Goal: Information Seeking & Learning: Learn about a topic

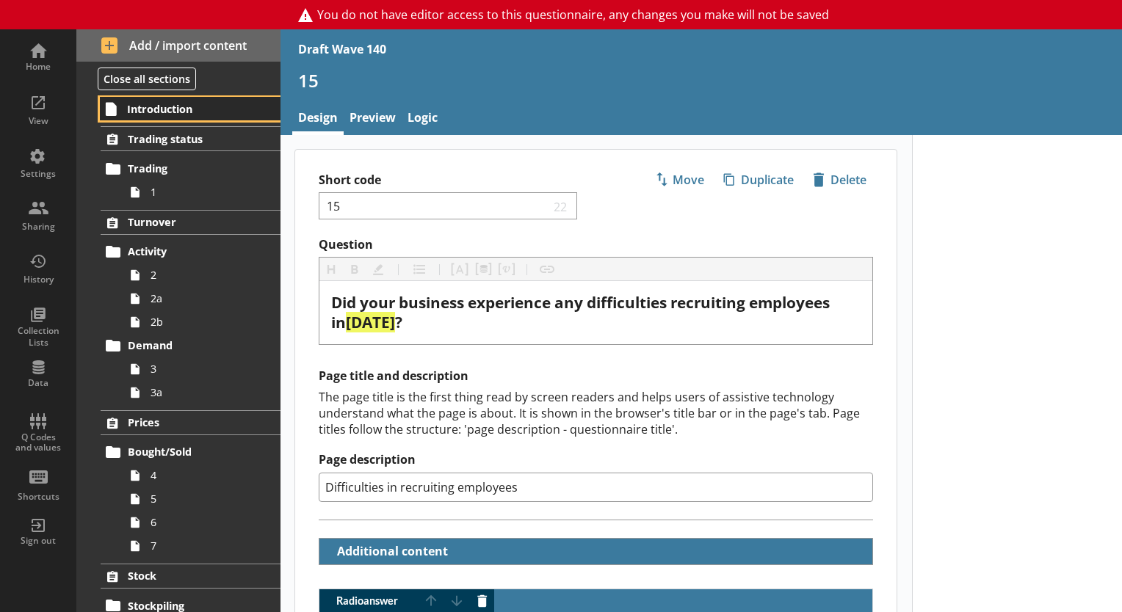
click at [186, 119] on link "Introduction" at bounding box center [190, 108] width 181 height 23
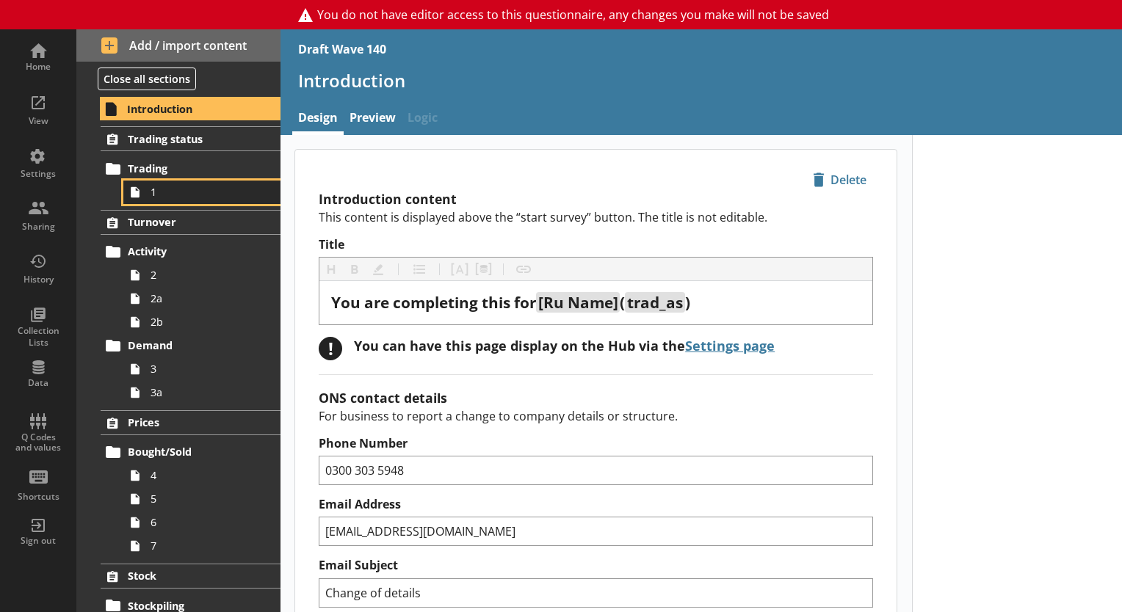
click at [165, 200] on link "1" at bounding box center [201, 192] width 157 height 23
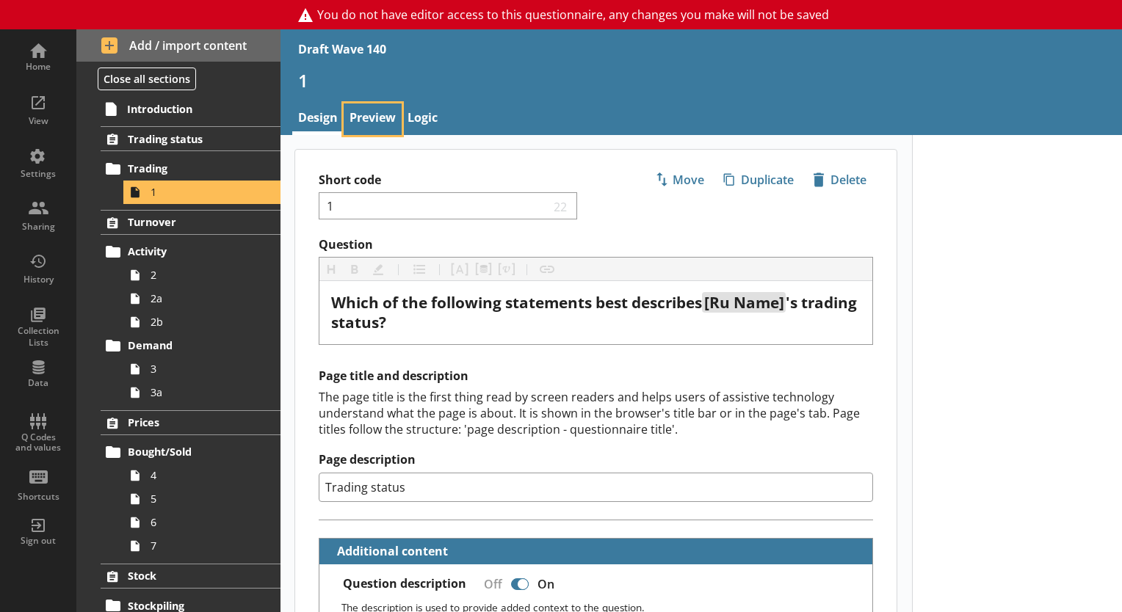
click at [375, 117] on link "Preview" at bounding box center [373, 120] width 58 height 32
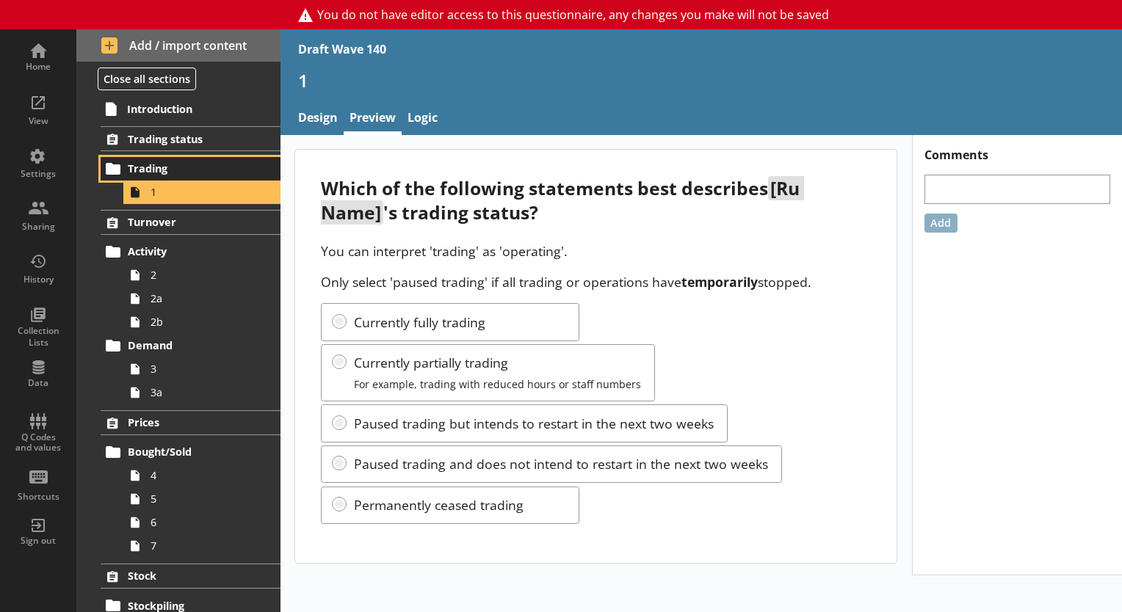
click at [171, 172] on span "Trading" at bounding box center [191, 168] width 127 height 14
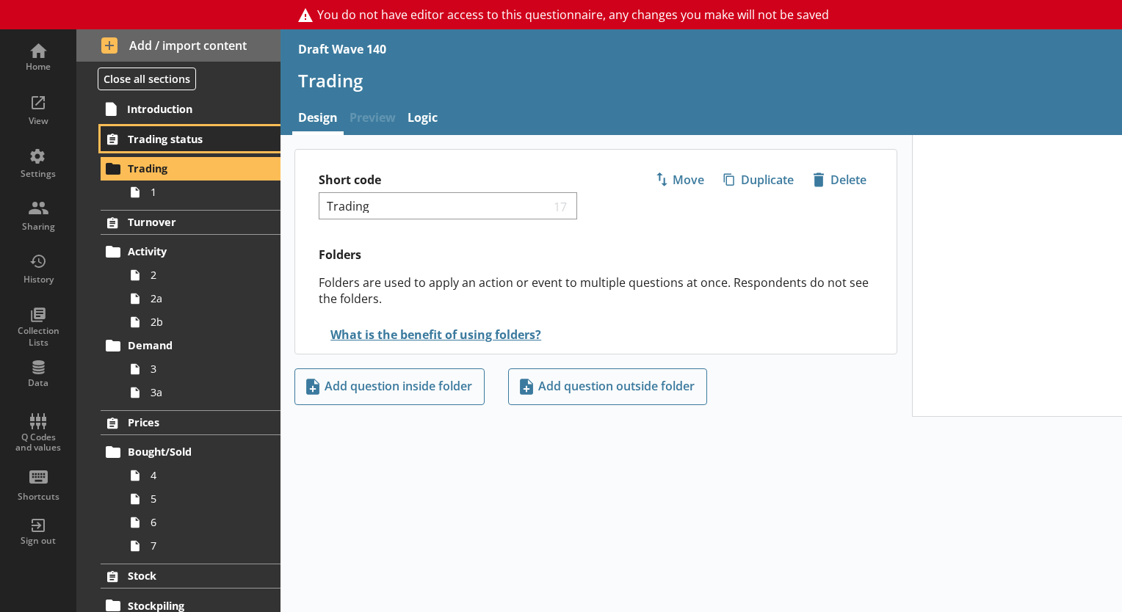
click at [178, 142] on span "Trading status" at bounding box center [191, 139] width 127 height 14
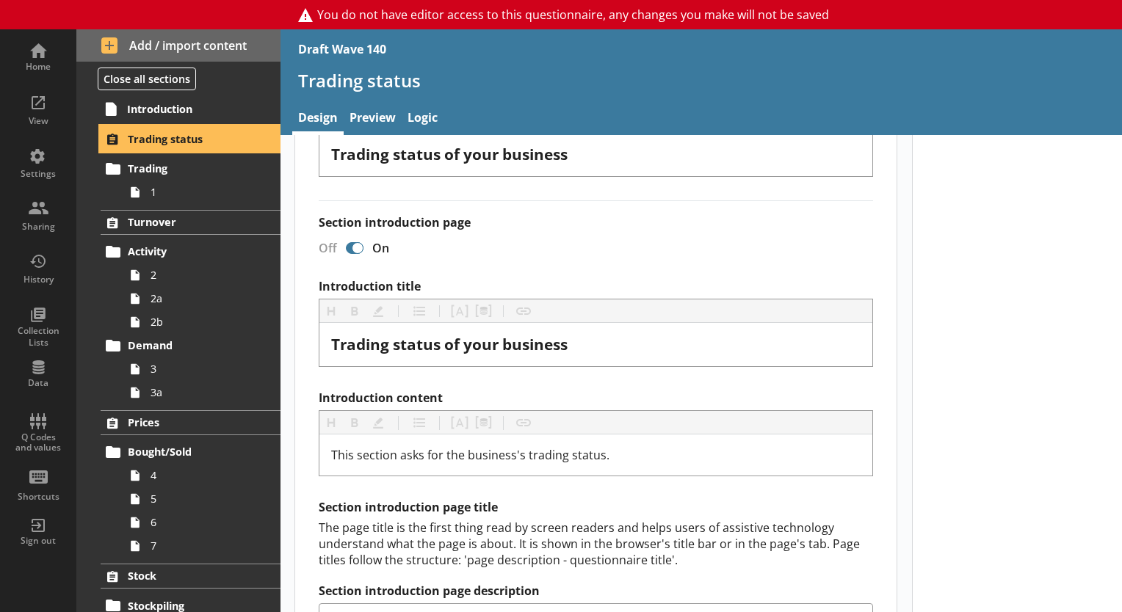
scroll to position [367, 0]
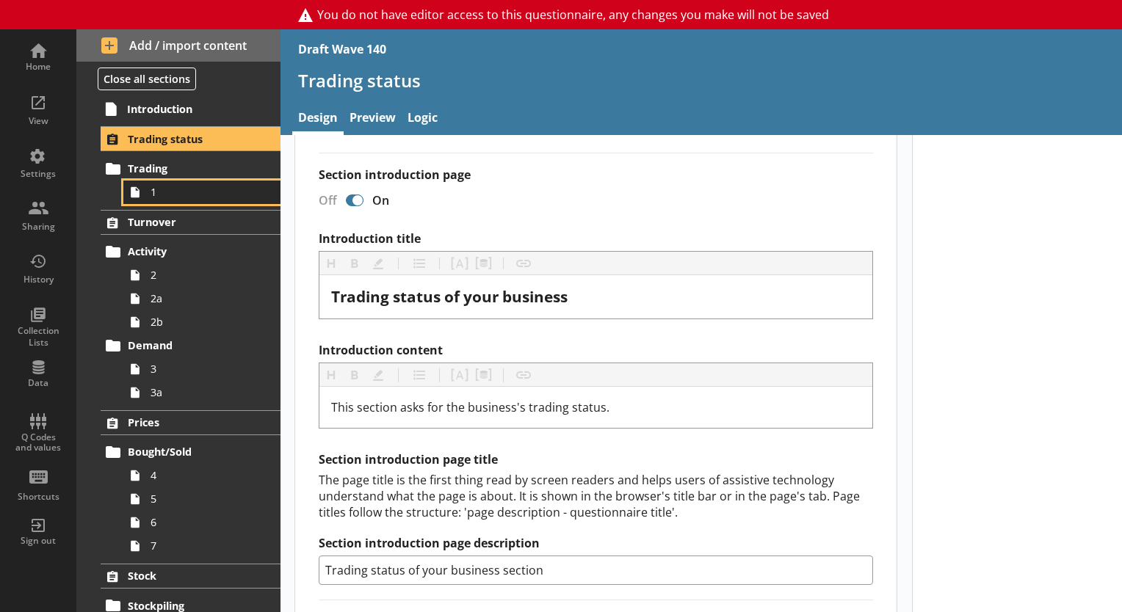
click at [177, 200] on link "1" at bounding box center [201, 192] width 157 height 23
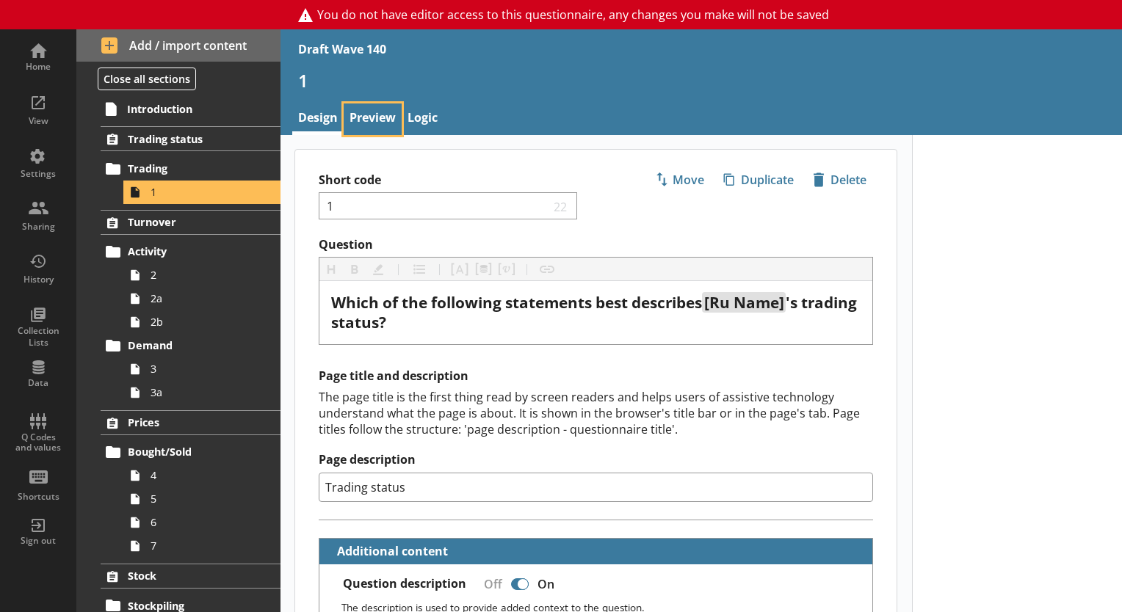
click at [384, 128] on link "Preview" at bounding box center [373, 120] width 58 height 32
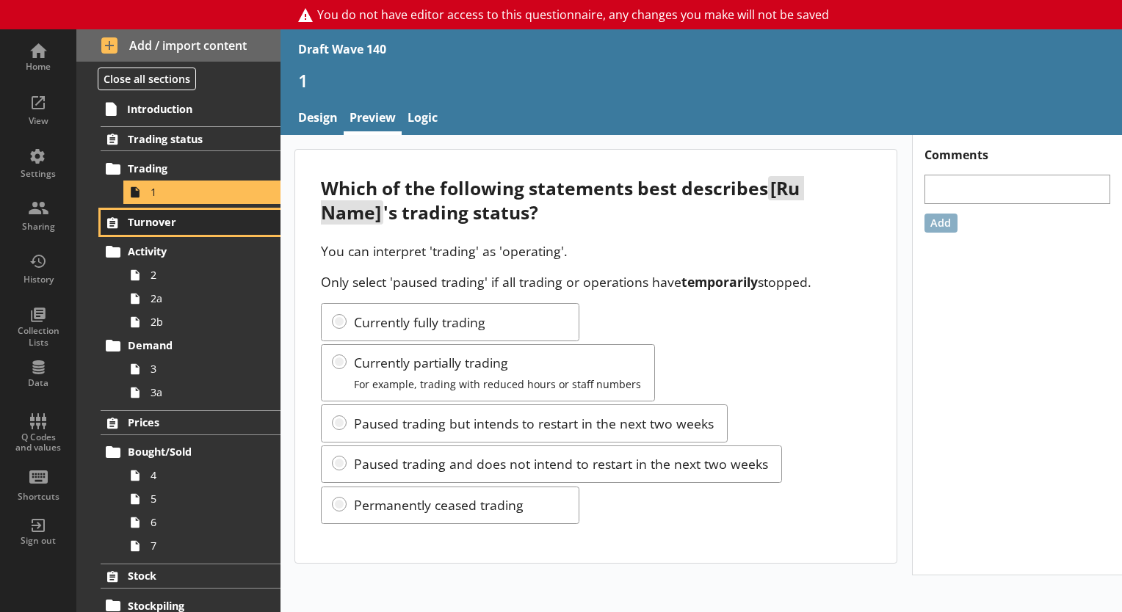
click at [185, 222] on span "Turnover" at bounding box center [191, 222] width 127 height 14
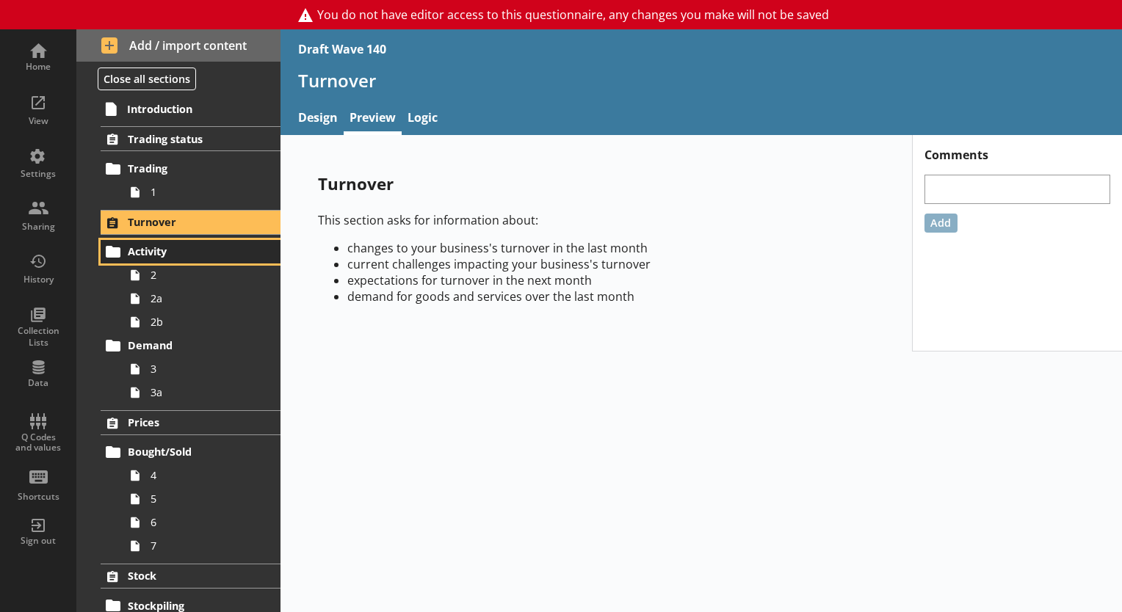
click at [172, 253] on span "Activity" at bounding box center [191, 251] width 127 height 14
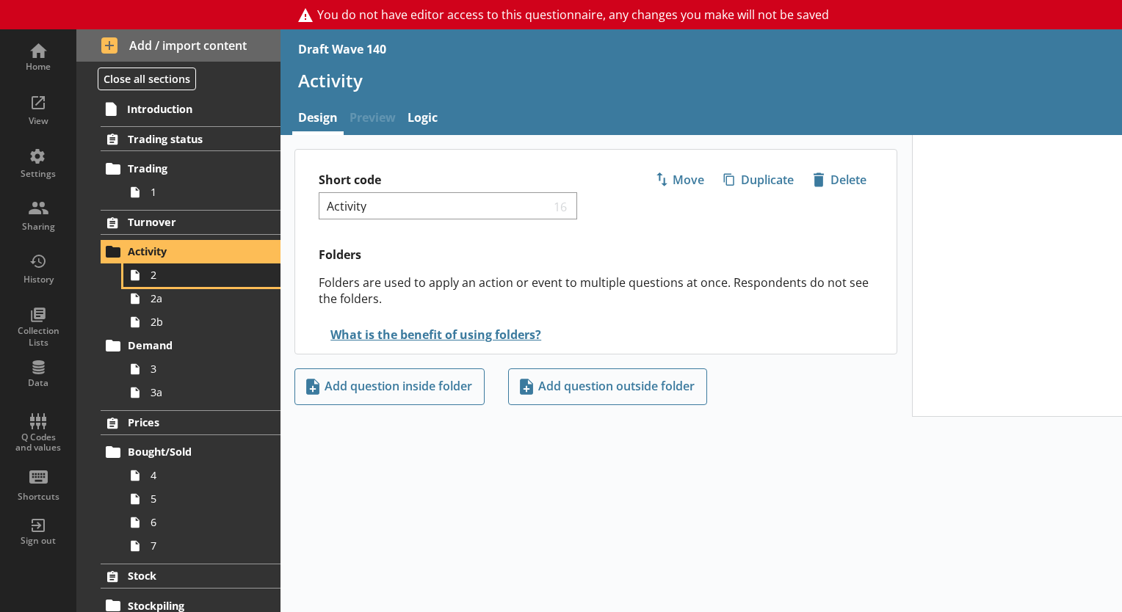
click at [174, 275] on span "2" at bounding box center [205, 275] width 110 height 14
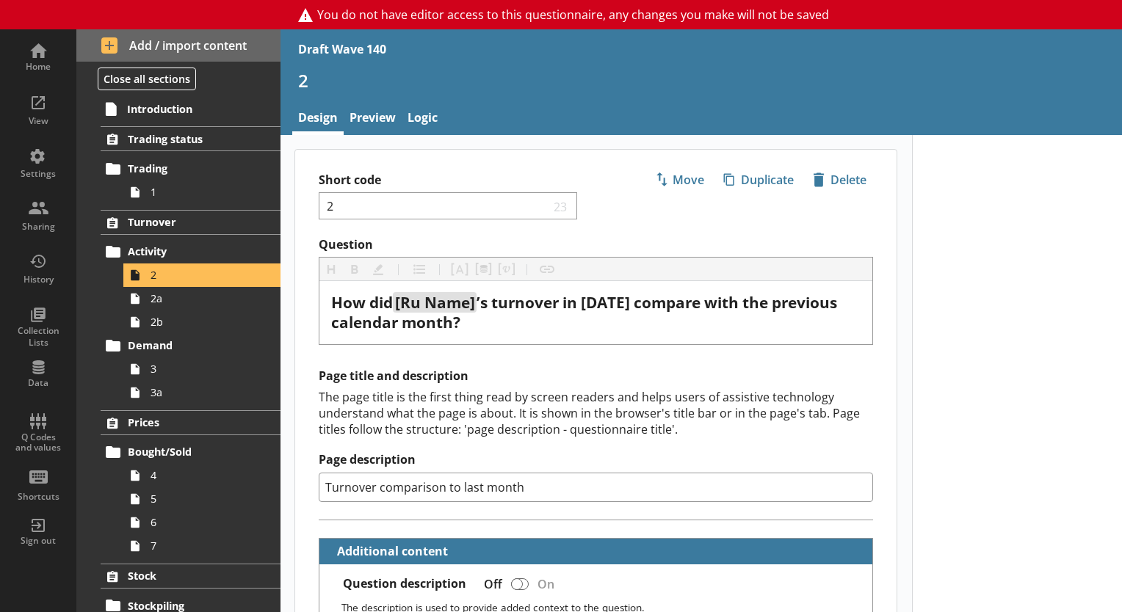
click at [382, 101] on div "2" at bounding box center [700, 86] width 841 height 35
click at [370, 126] on link "Preview" at bounding box center [373, 120] width 58 height 32
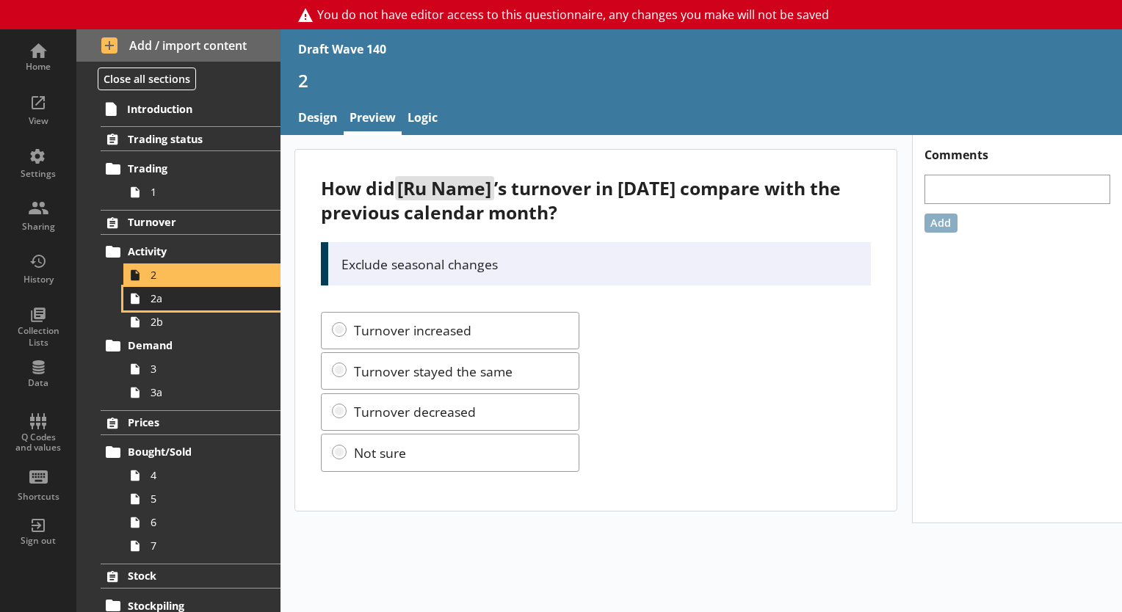
click at [185, 308] on link "2a" at bounding box center [201, 298] width 157 height 23
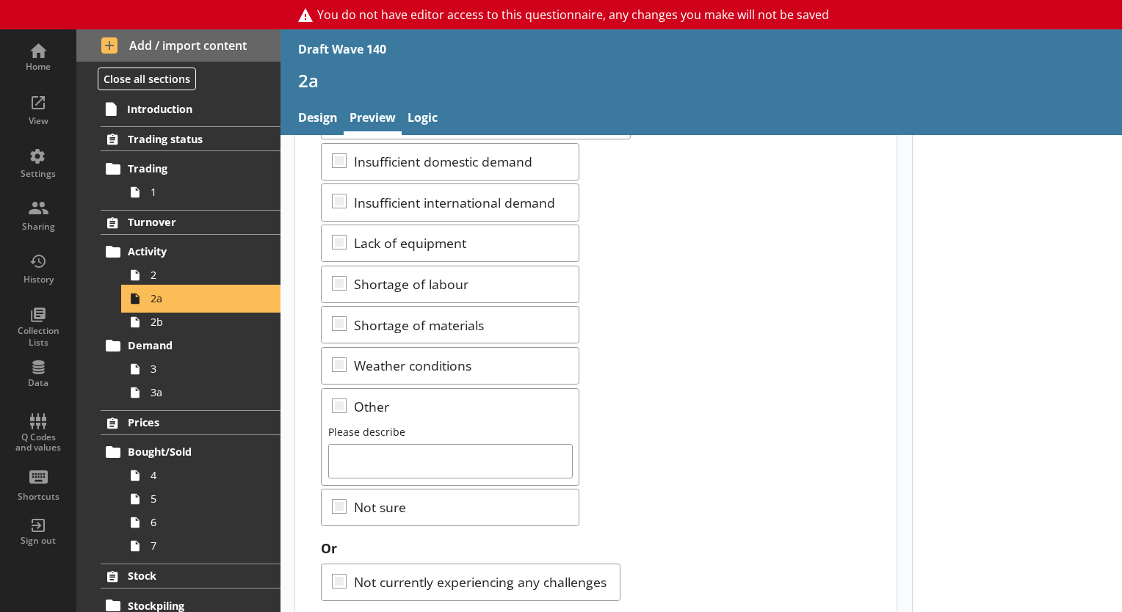
scroll to position [402, 0]
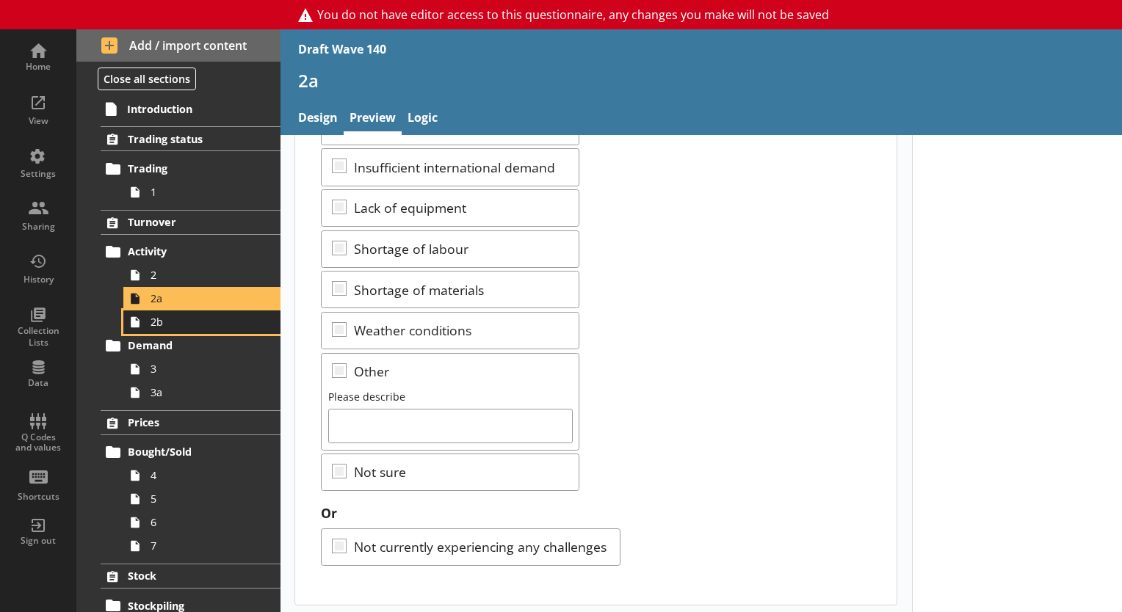
click at [174, 326] on span "2b" at bounding box center [205, 322] width 110 height 14
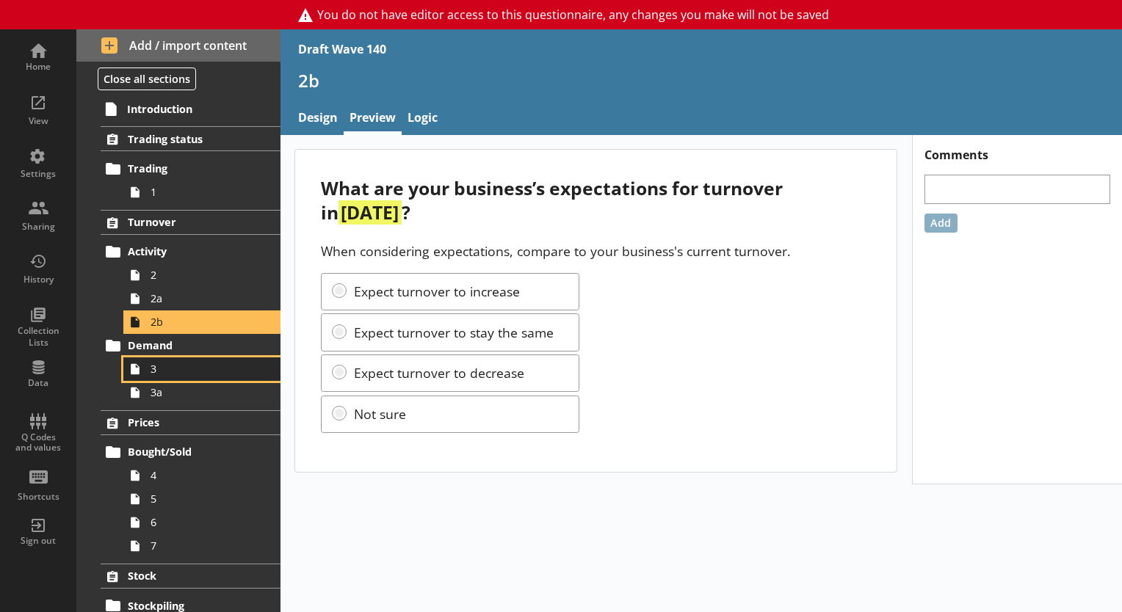
click at [161, 377] on link "3" at bounding box center [201, 368] width 157 height 23
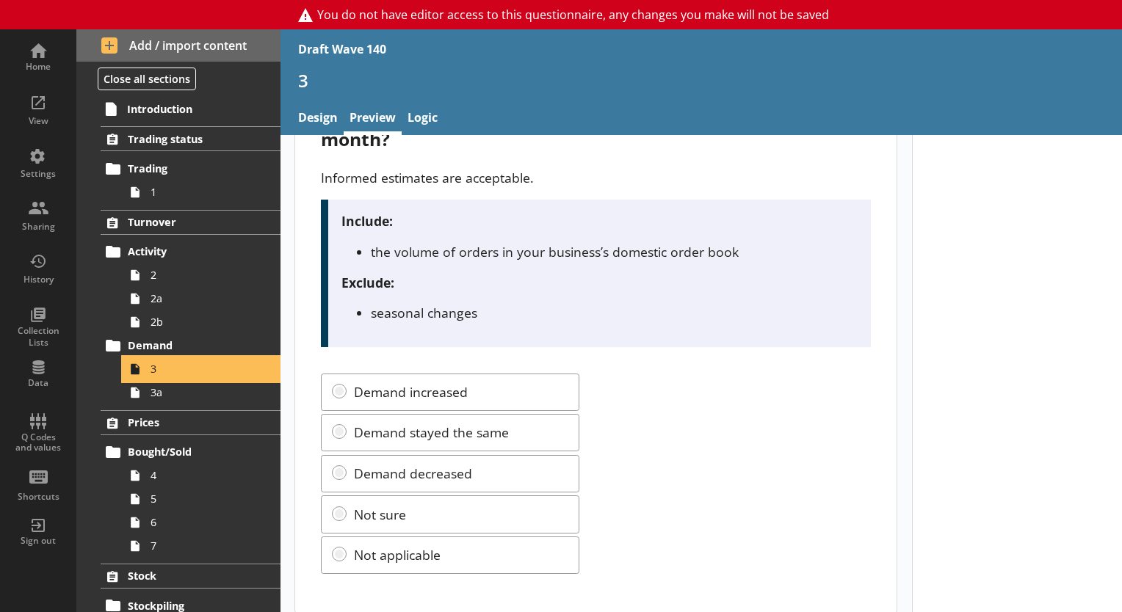
scroll to position [109, 0]
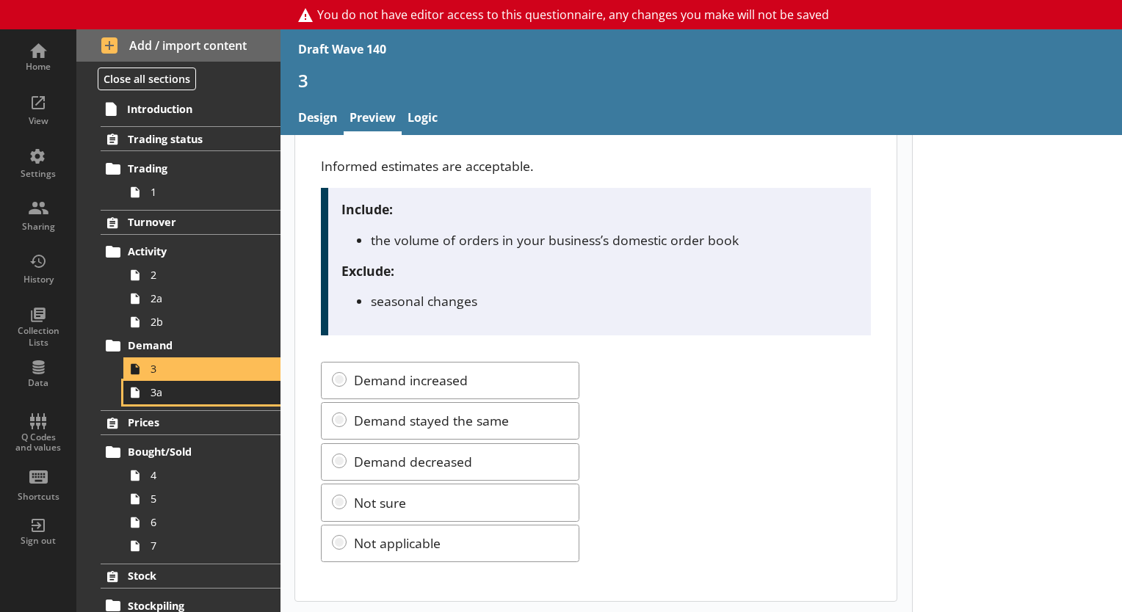
click at [178, 391] on span "3a" at bounding box center [205, 392] width 110 height 14
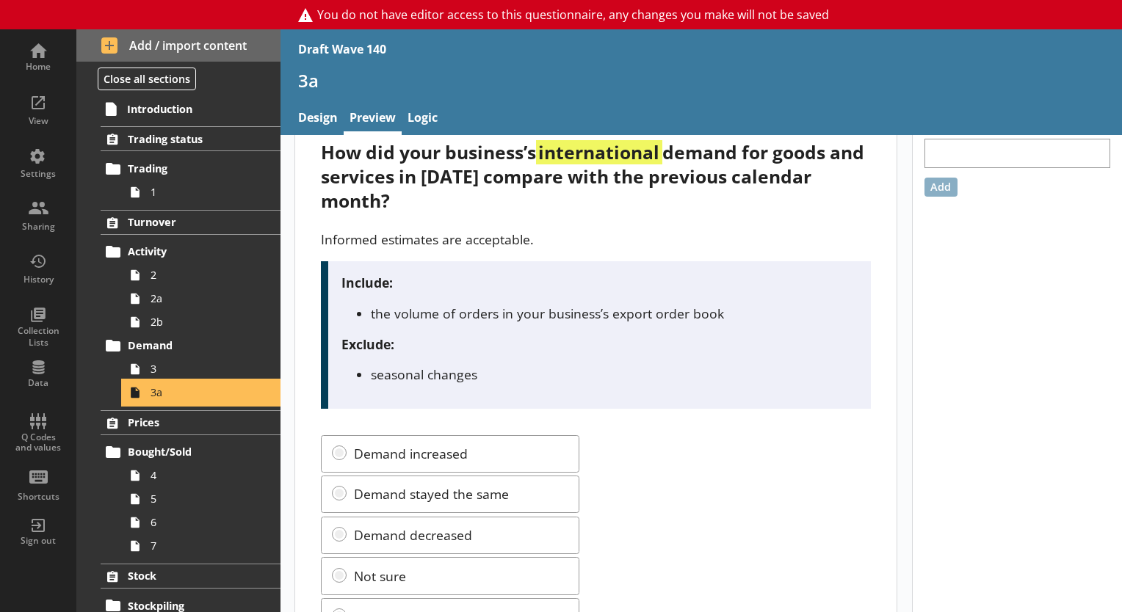
scroll to position [109, 0]
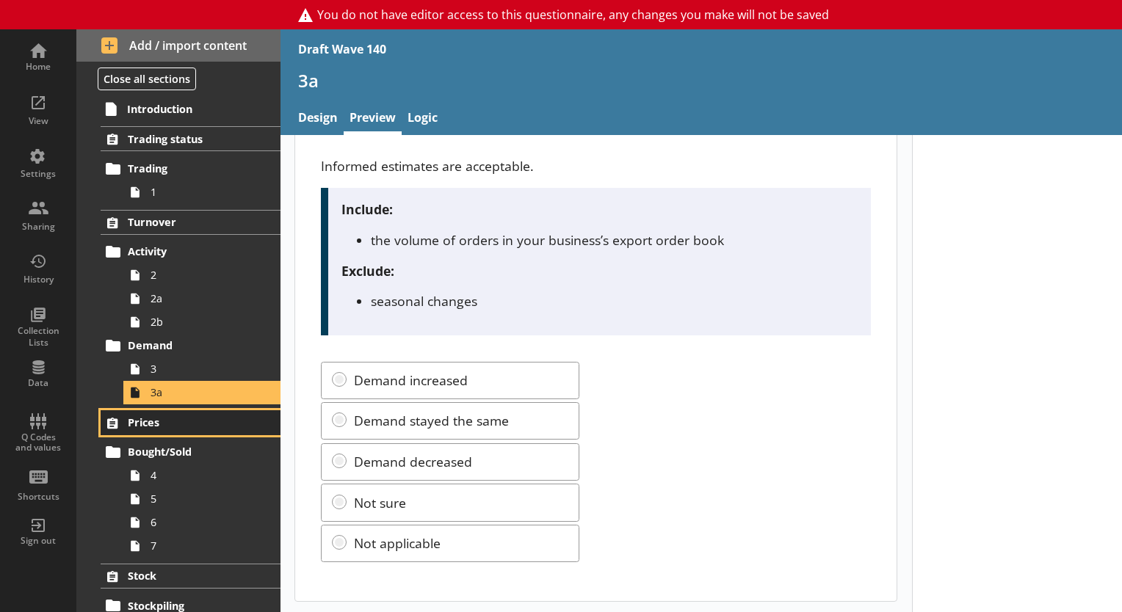
click at [170, 429] on link "Prices" at bounding box center [191, 422] width 180 height 25
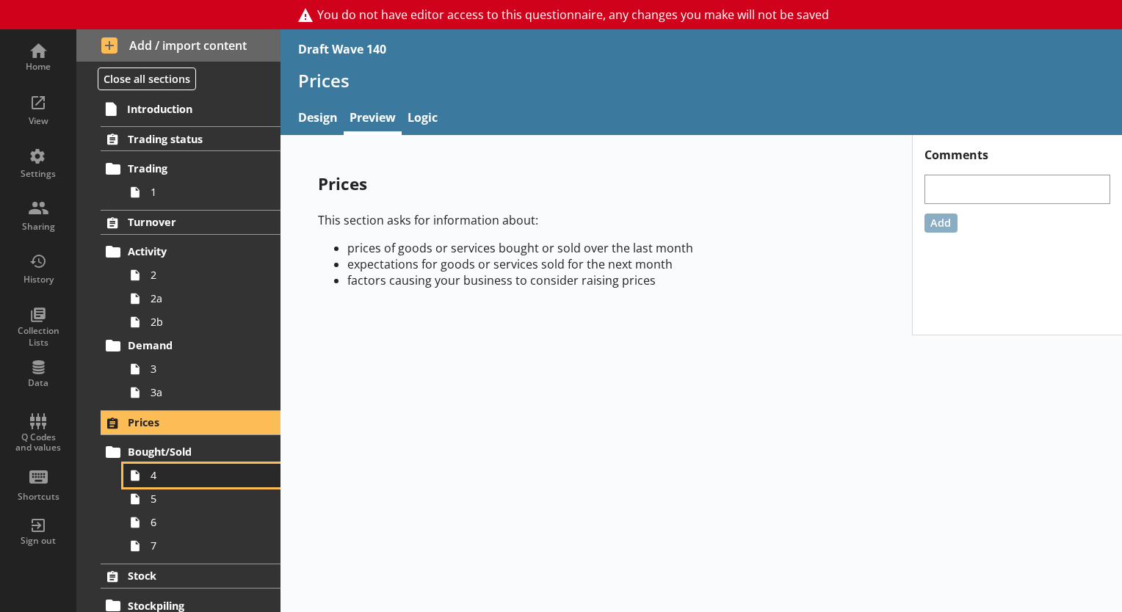
click at [164, 481] on span "4" at bounding box center [205, 475] width 110 height 14
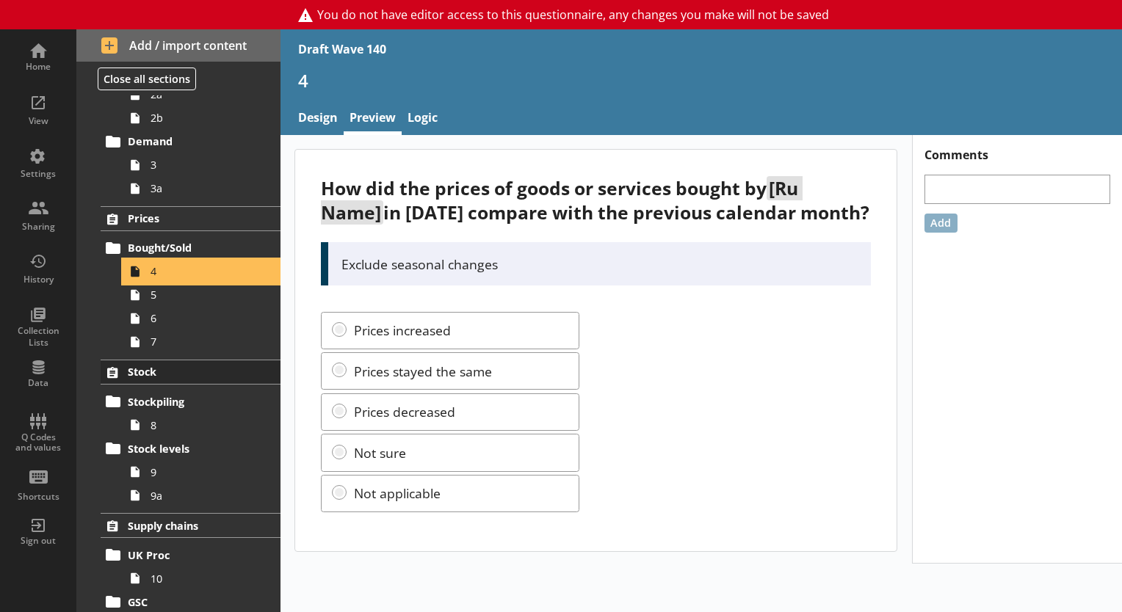
scroll to position [220, 0]
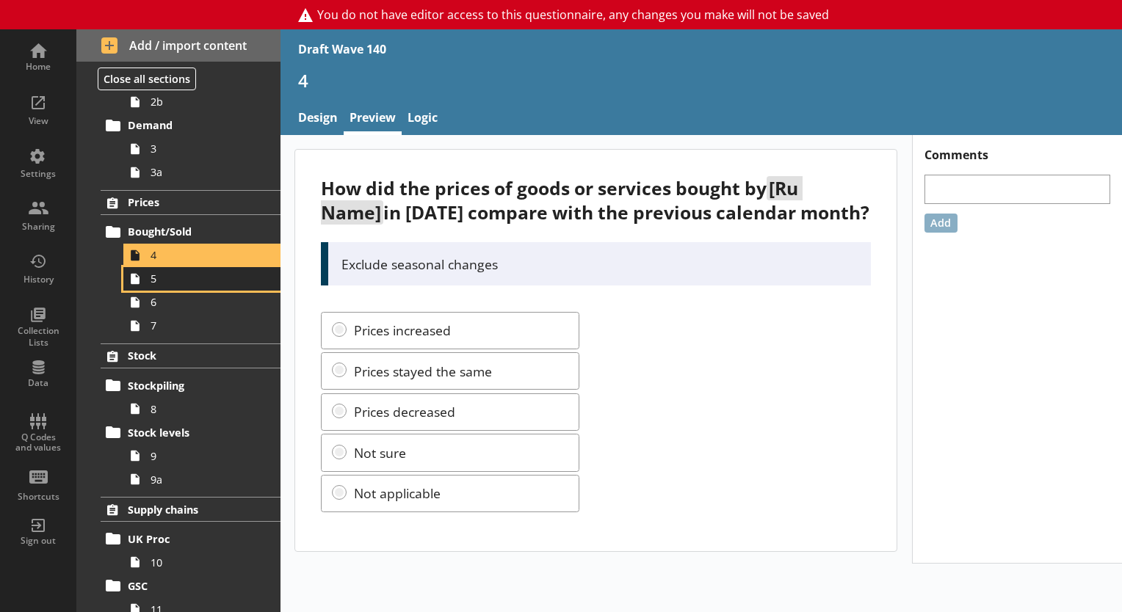
click at [181, 285] on link "5" at bounding box center [201, 278] width 157 height 23
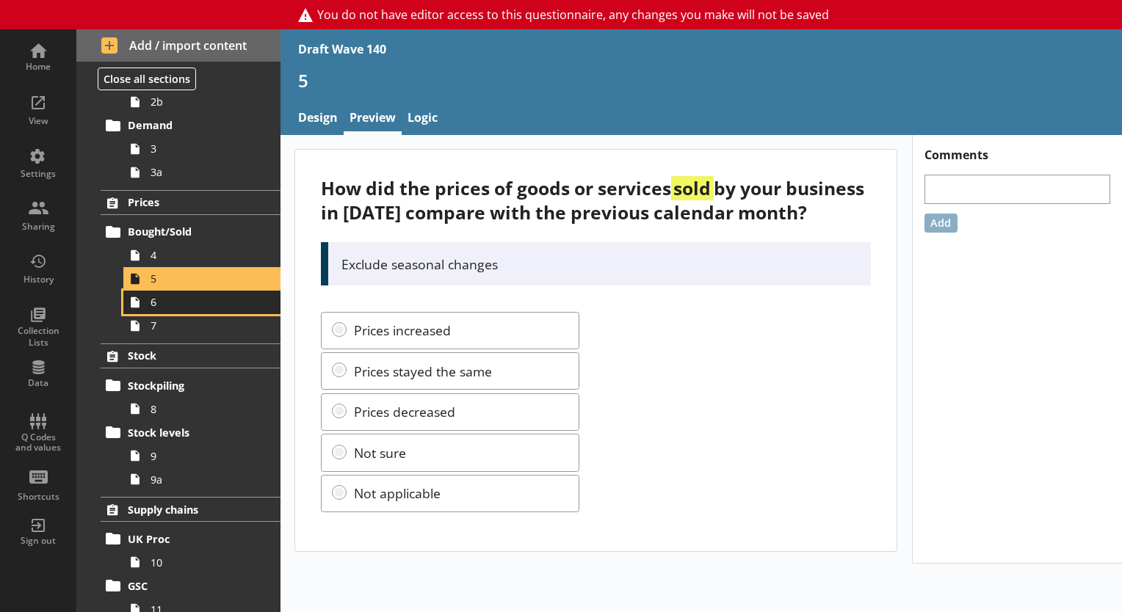
click at [176, 308] on span "6" at bounding box center [205, 302] width 110 height 14
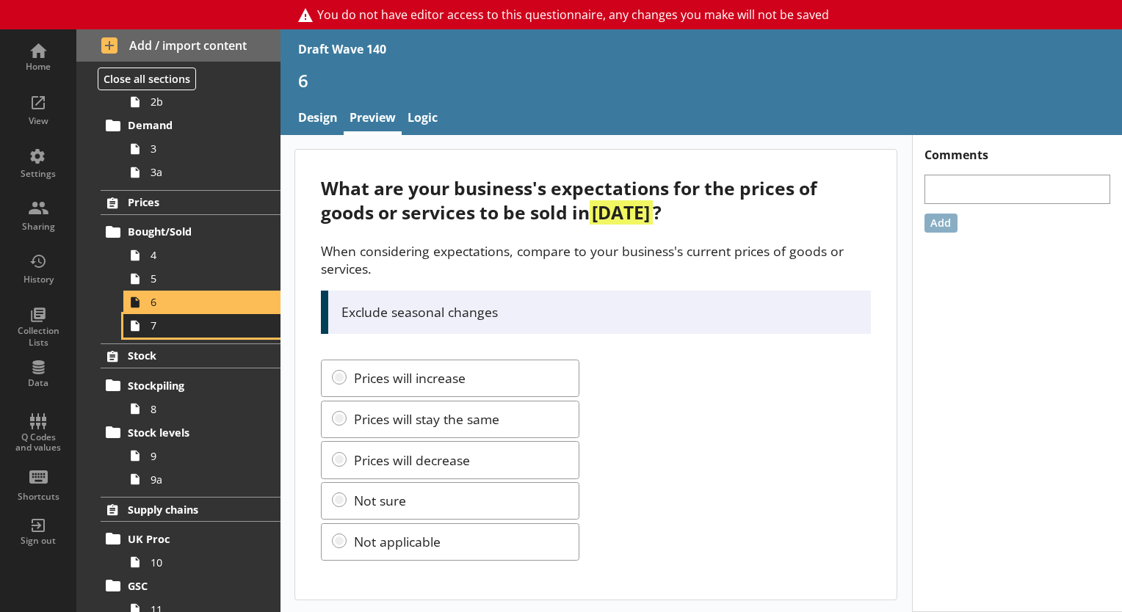
click at [185, 324] on span "7" at bounding box center [205, 326] width 110 height 14
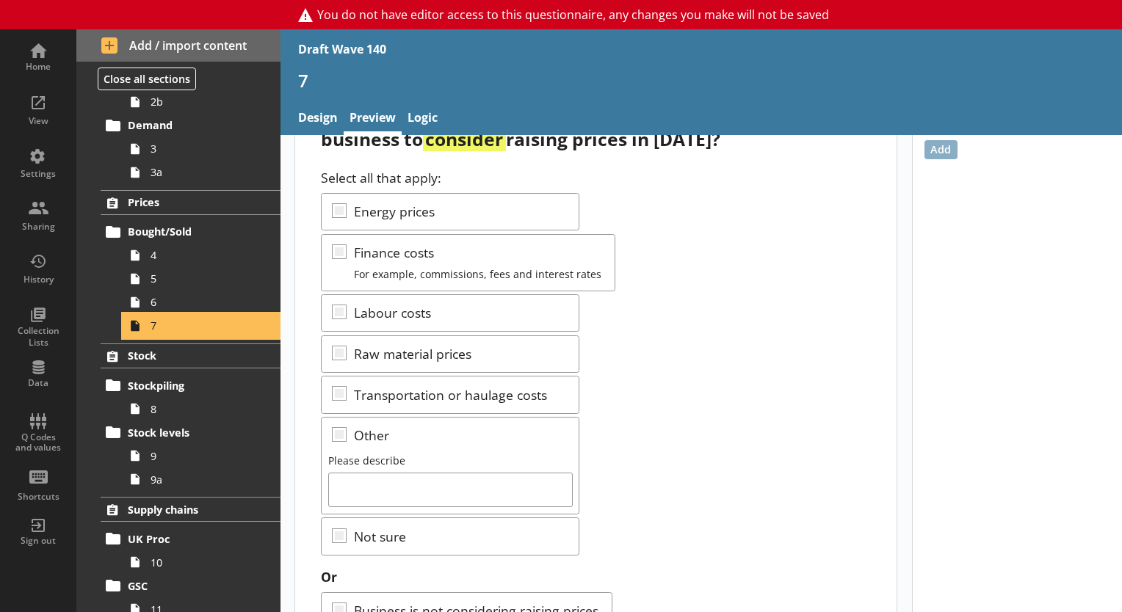
scroll to position [139, 0]
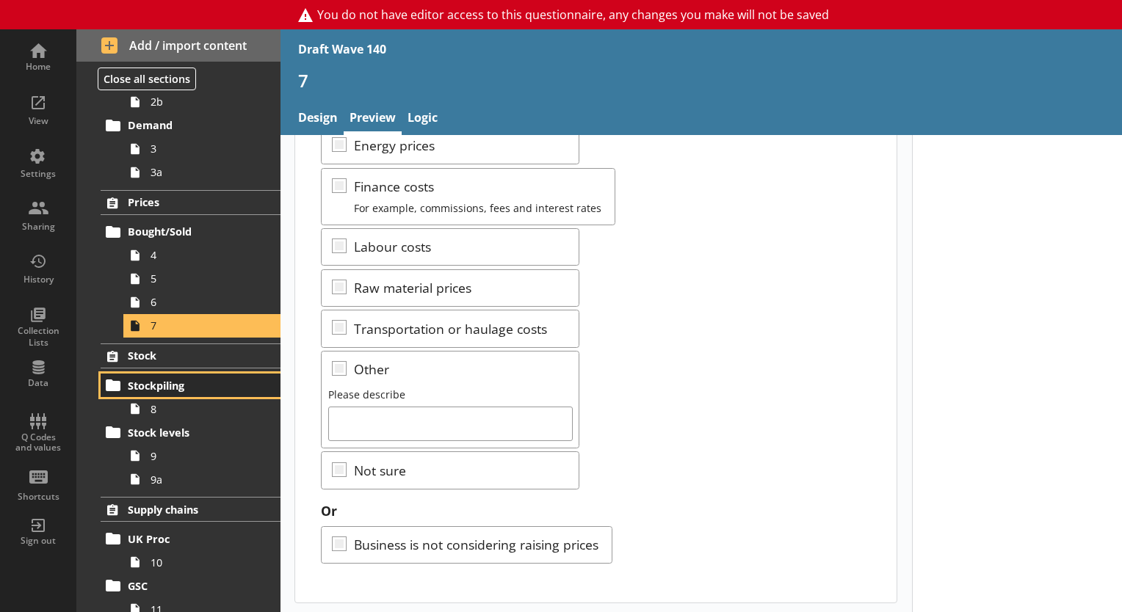
click at [178, 386] on span "Stockpiling" at bounding box center [191, 386] width 127 height 14
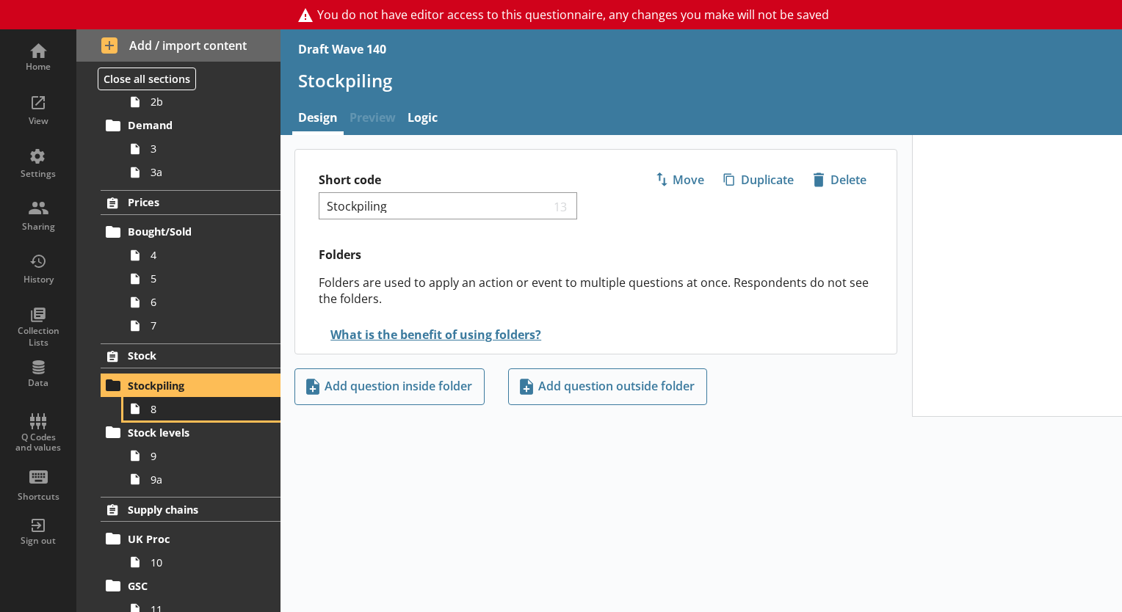
click at [182, 405] on span "8" at bounding box center [205, 409] width 110 height 14
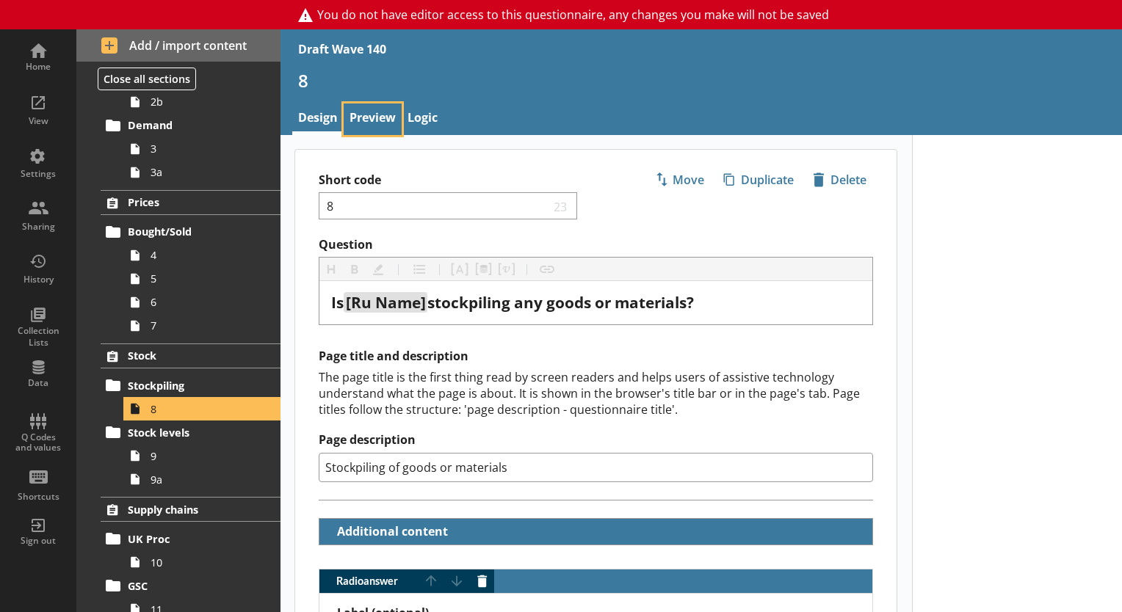
click at [370, 125] on link "Preview" at bounding box center [373, 120] width 58 height 32
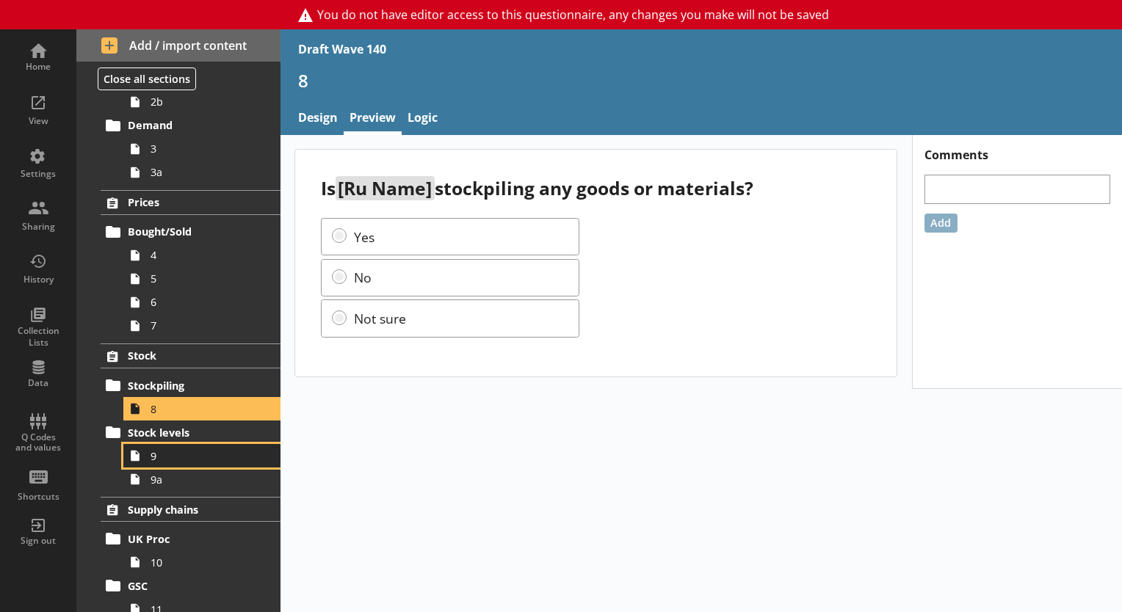
click at [168, 460] on span "9" at bounding box center [205, 456] width 110 height 14
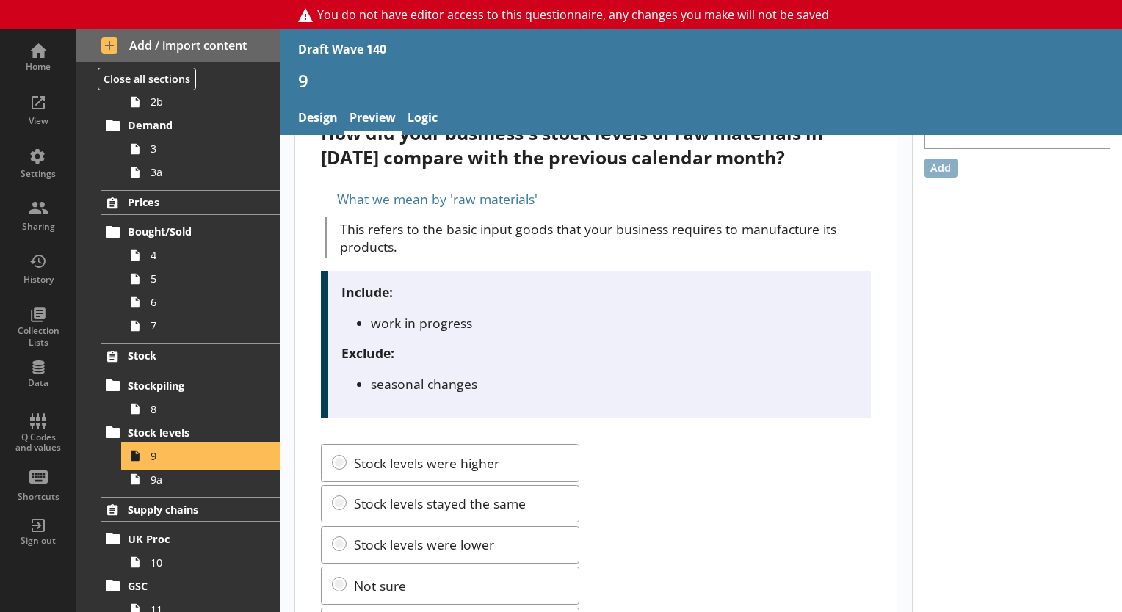
scroll to position [137, 0]
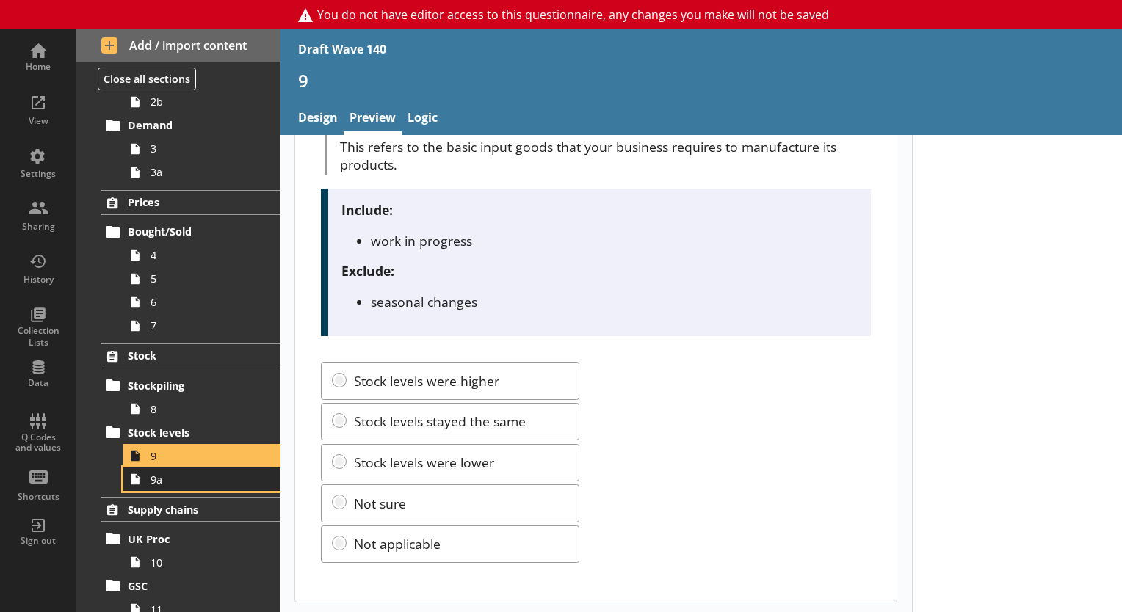
click at [199, 484] on span "9a" at bounding box center [205, 480] width 110 height 14
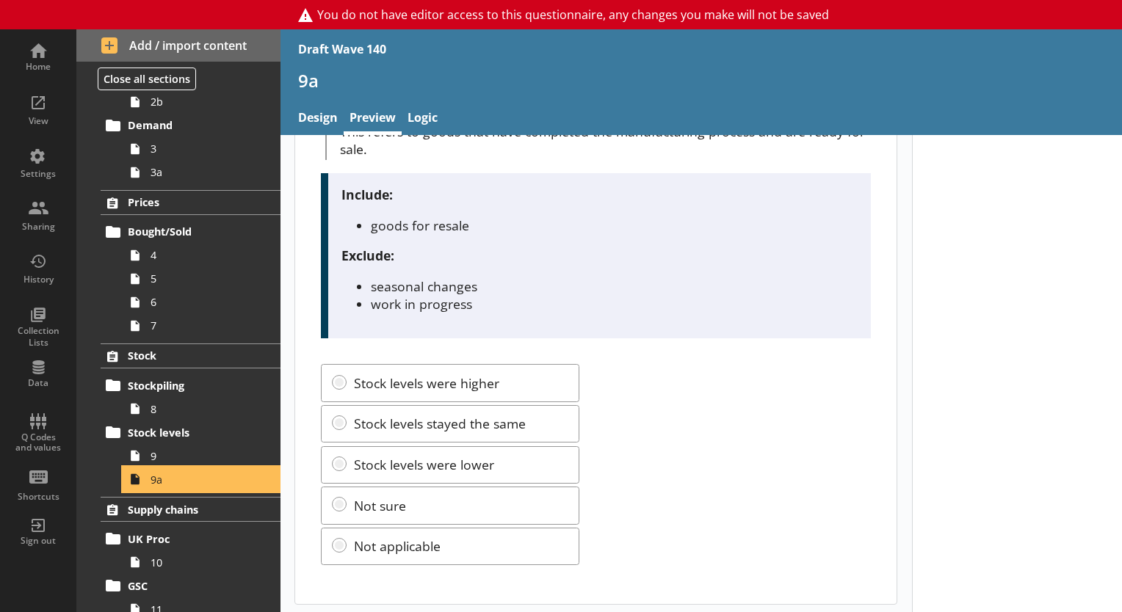
scroll to position [155, 0]
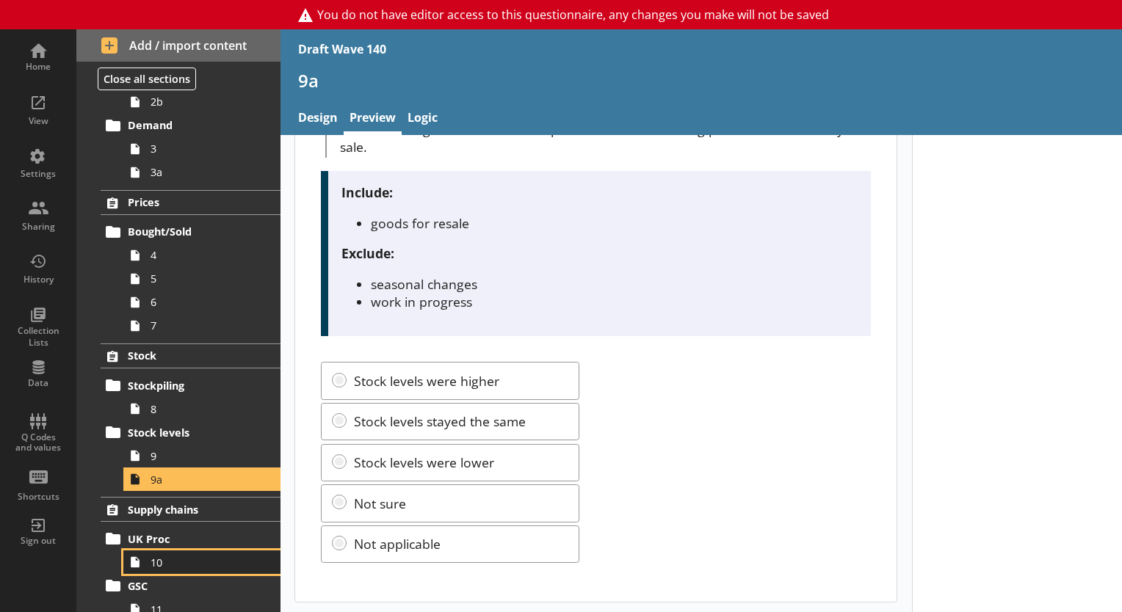
click at [179, 556] on span "10" at bounding box center [205, 563] width 110 height 14
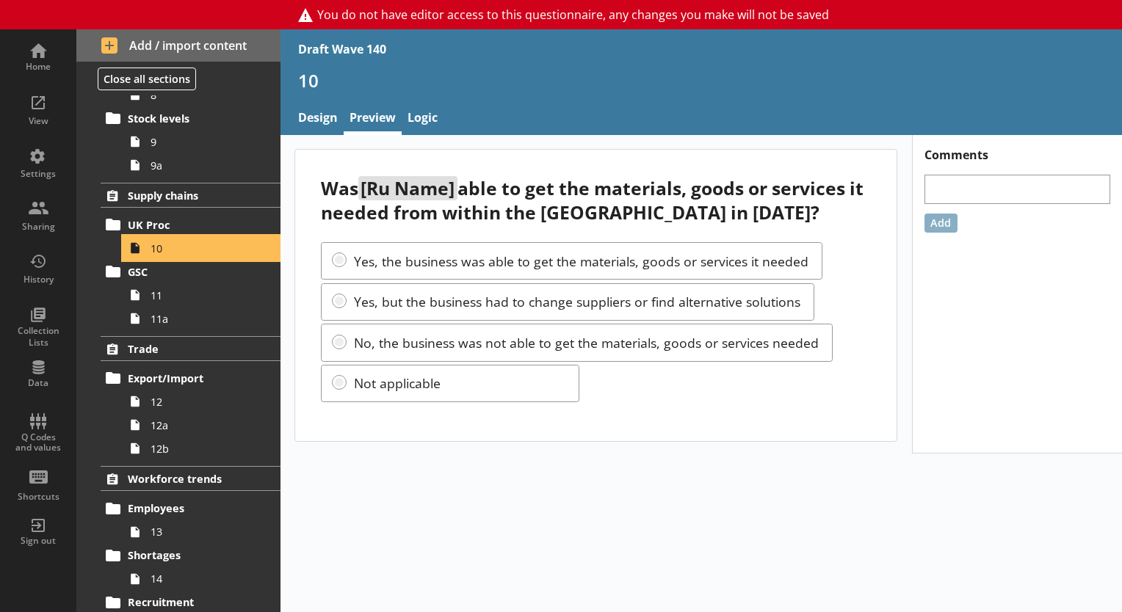
scroll to position [587, 0]
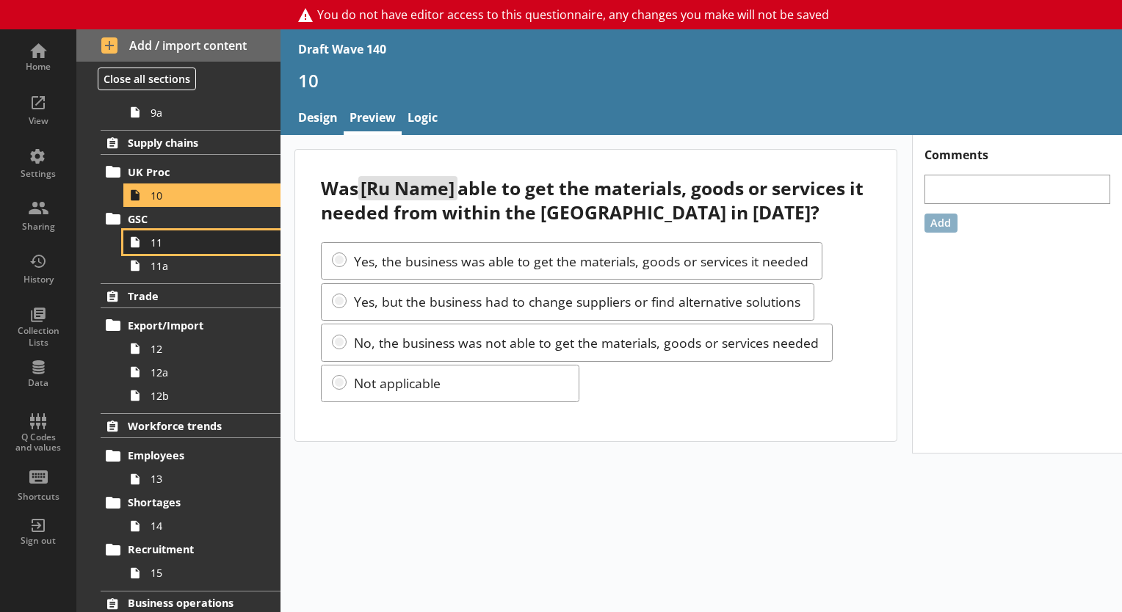
click at [184, 242] on span "11" at bounding box center [205, 243] width 110 height 14
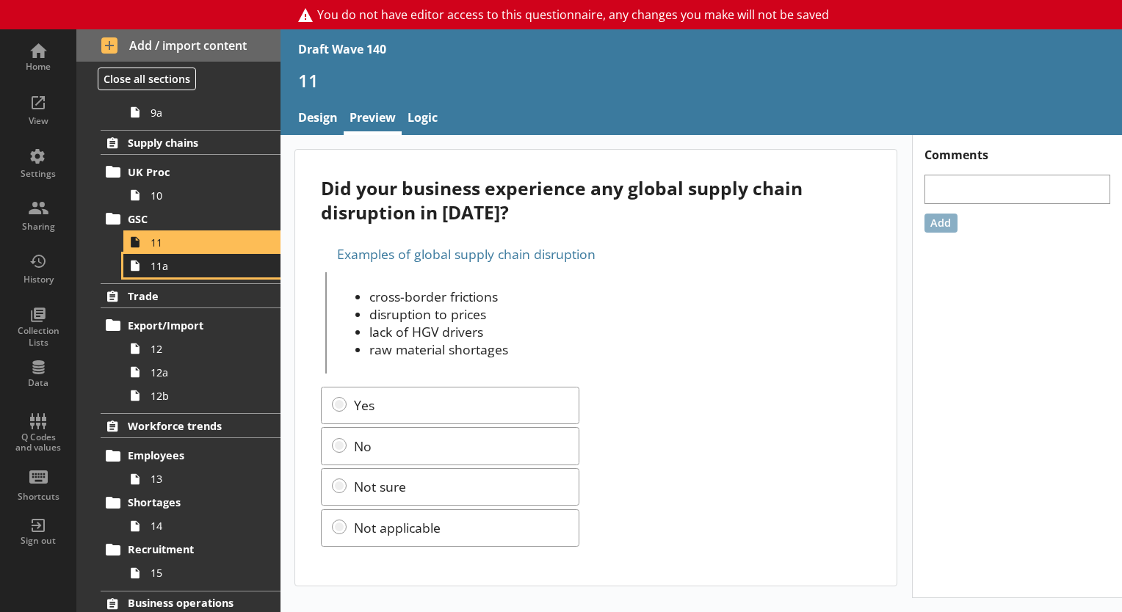
click at [217, 266] on span "11a" at bounding box center [205, 266] width 110 height 14
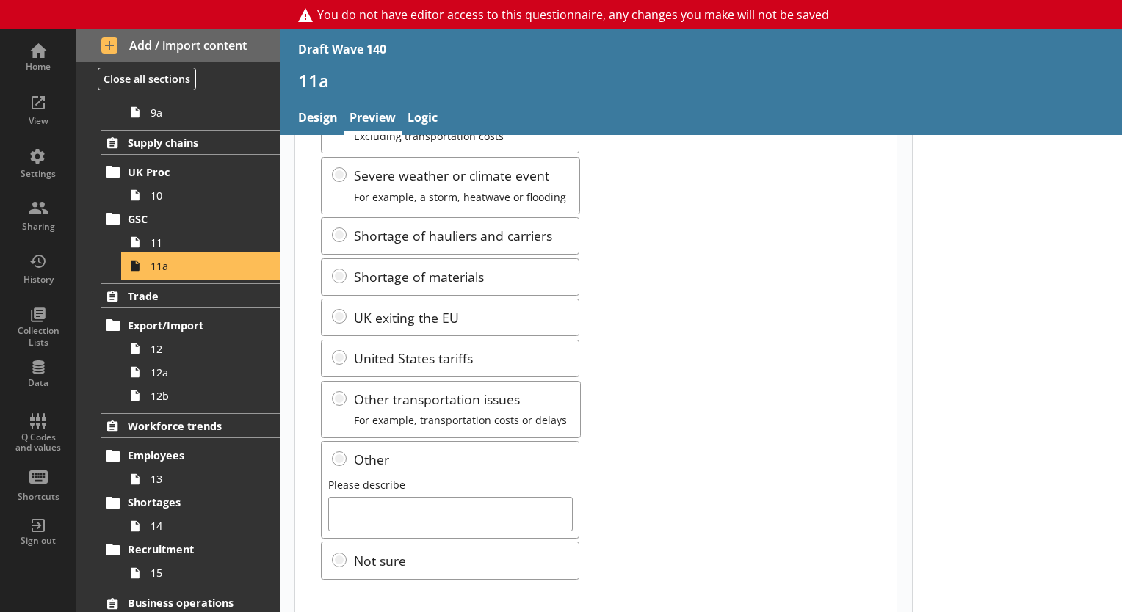
scroll to position [262, 0]
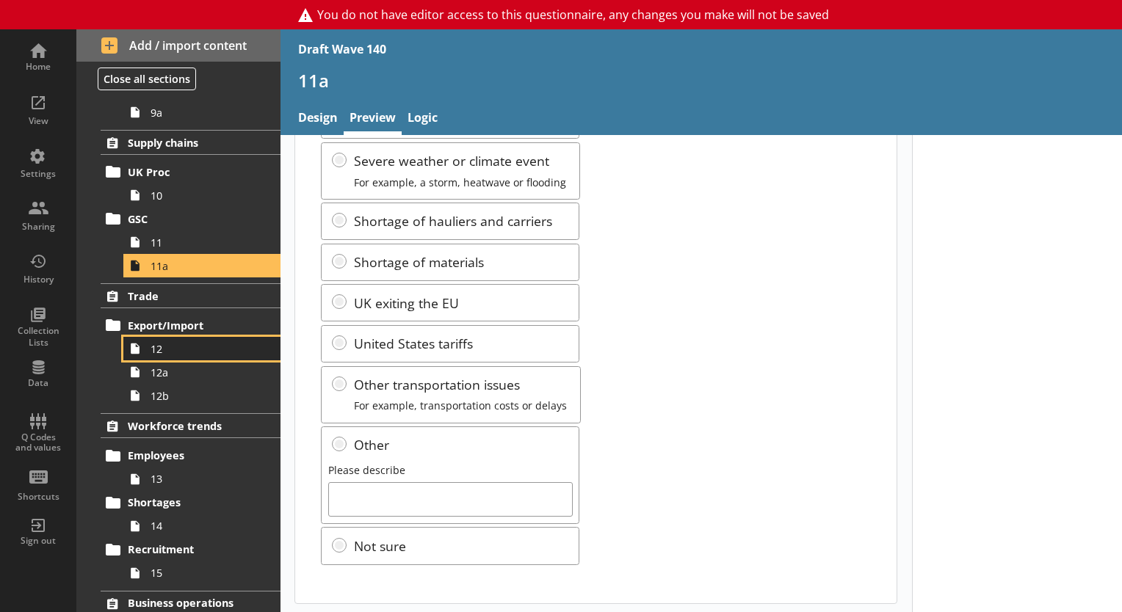
click at [196, 342] on span "12" at bounding box center [205, 349] width 110 height 14
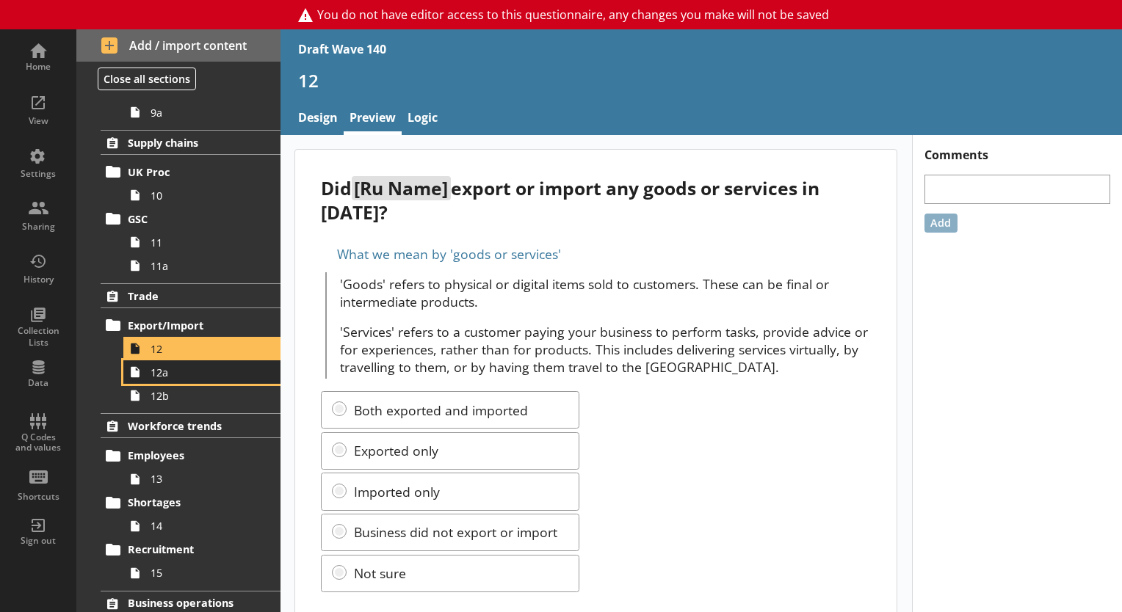
click at [164, 377] on link "12a" at bounding box center [201, 371] width 157 height 23
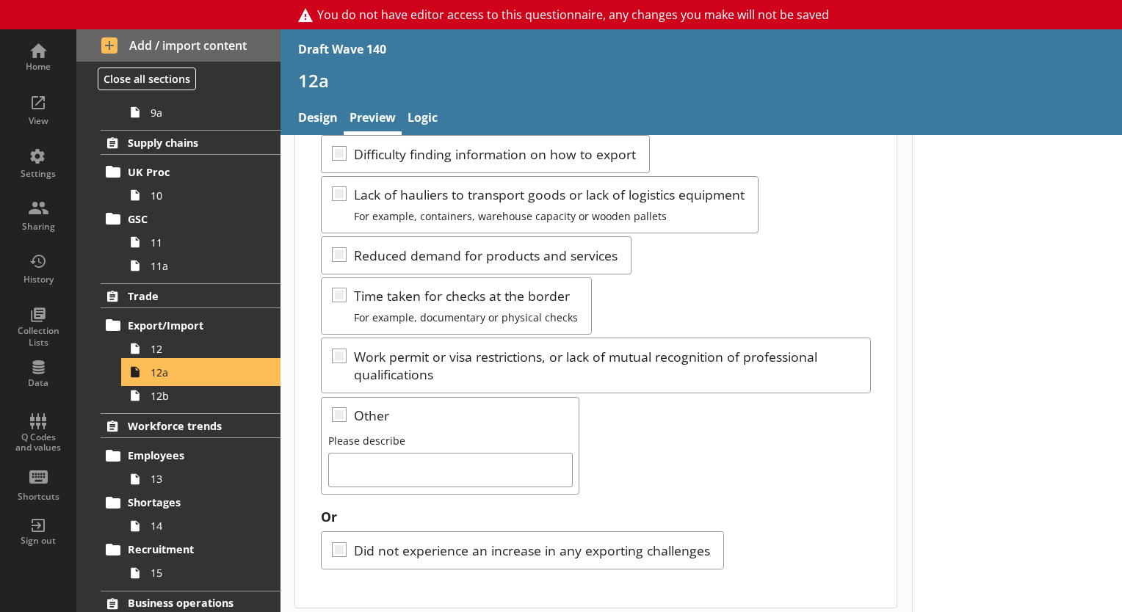
scroll to position [547, 0]
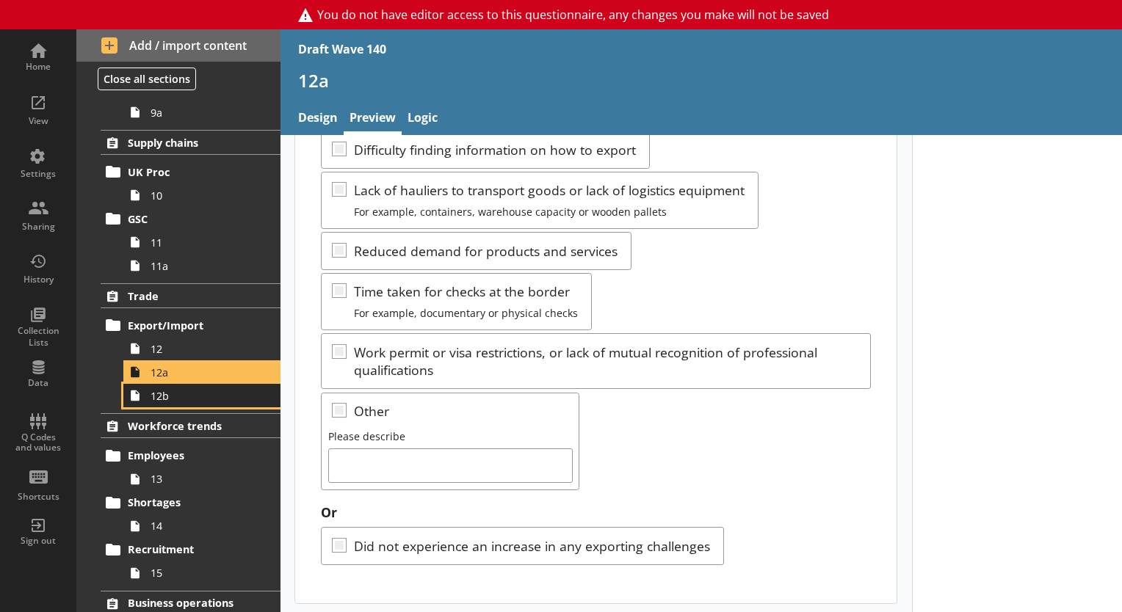
click at [180, 395] on span "12b" at bounding box center [205, 396] width 110 height 14
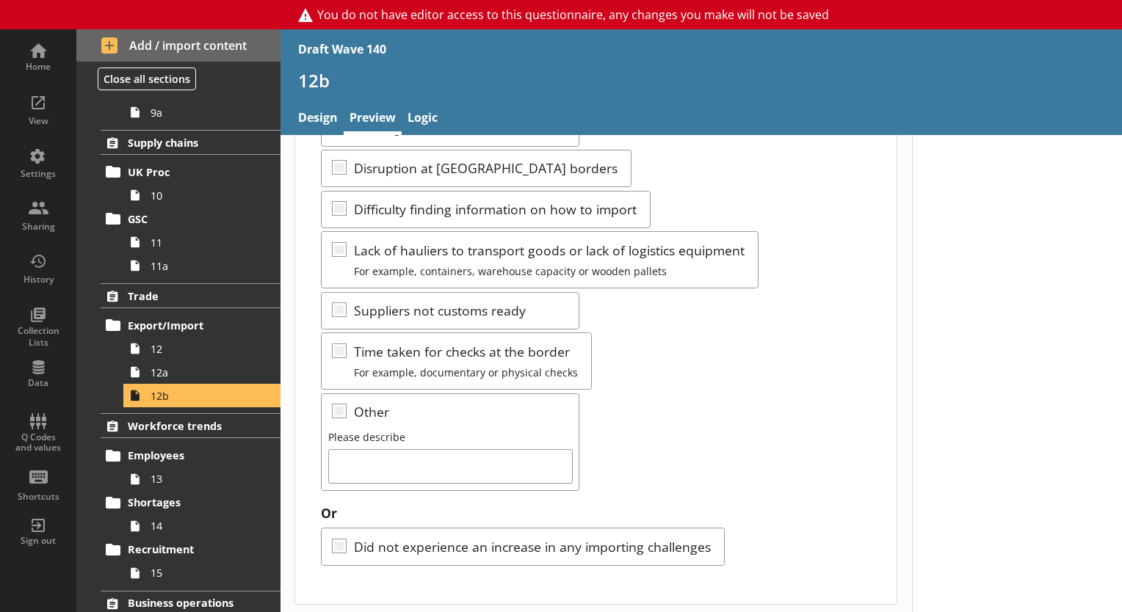
scroll to position [448, 0]
click at [164, 480] on span "13" at bounding box center [205, 479] width 110 height 14
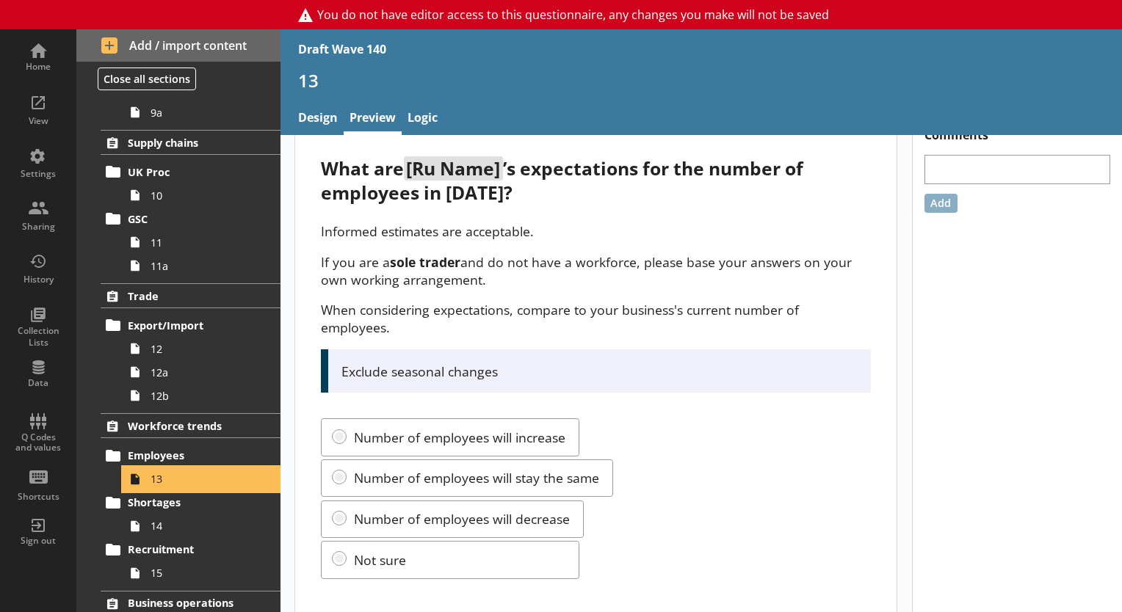
scroll to position [36, 0]
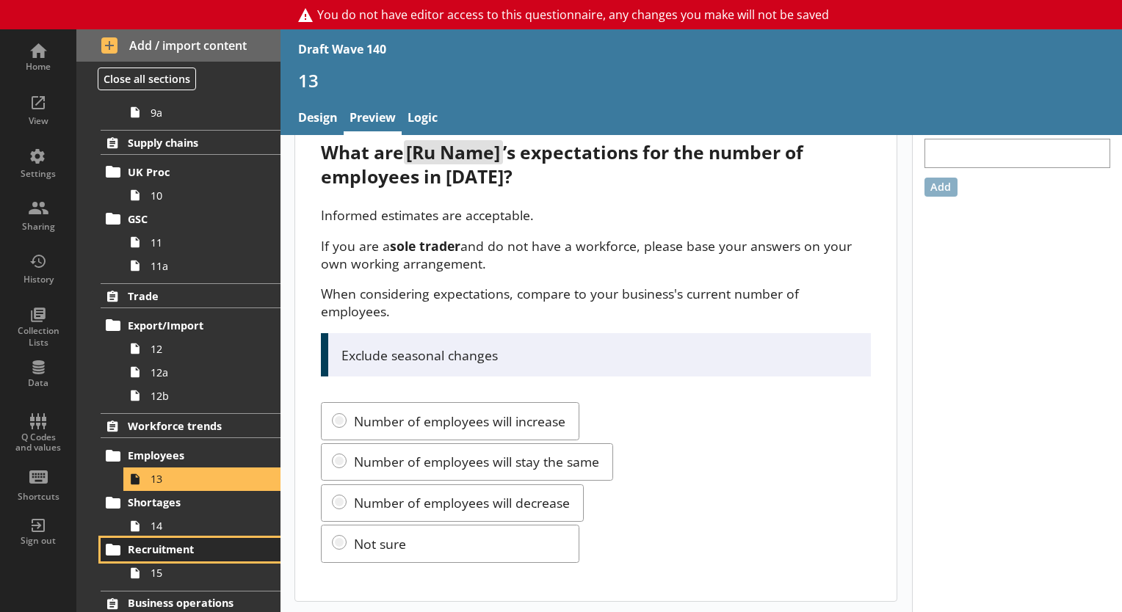
click at [164, 538] on link "Recruitment" at bounding box center [191, 549] width 180 height 23
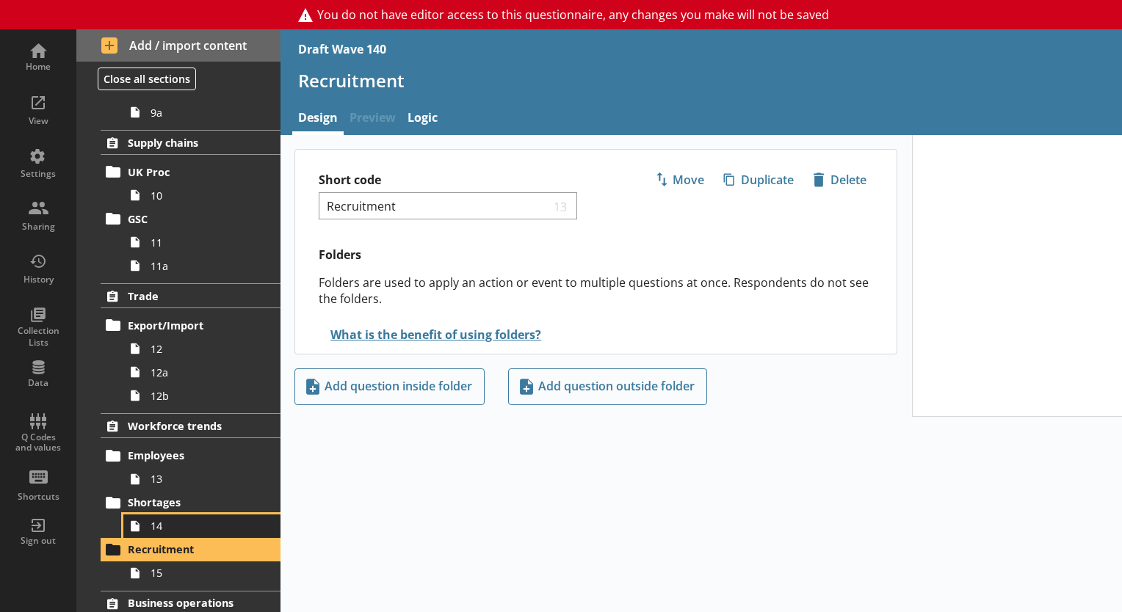
click at [164, 525] on span "14" at bounding box center [205, 526] width 110 height 14
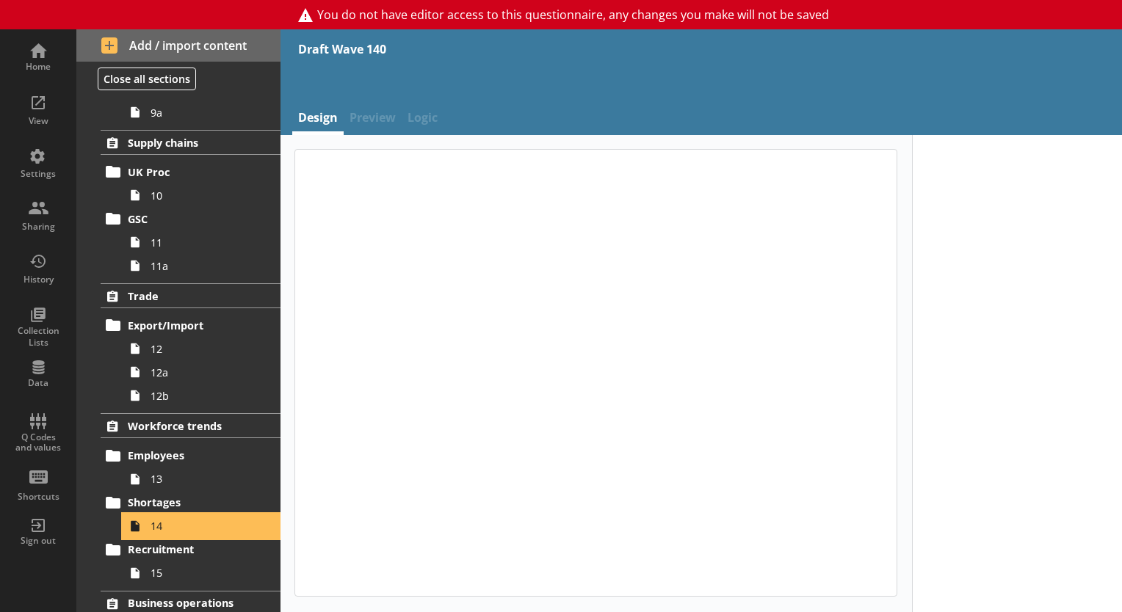
type textarea "x"
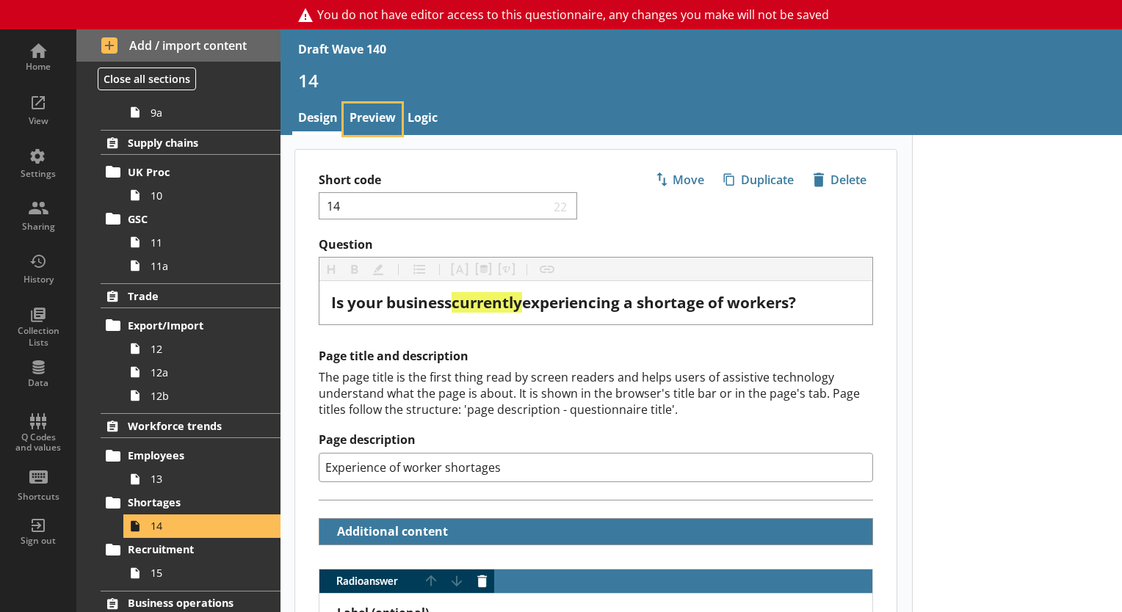
click at [352, 110] on link "Preview" at bounding box center [373, 120] width 58 height 32
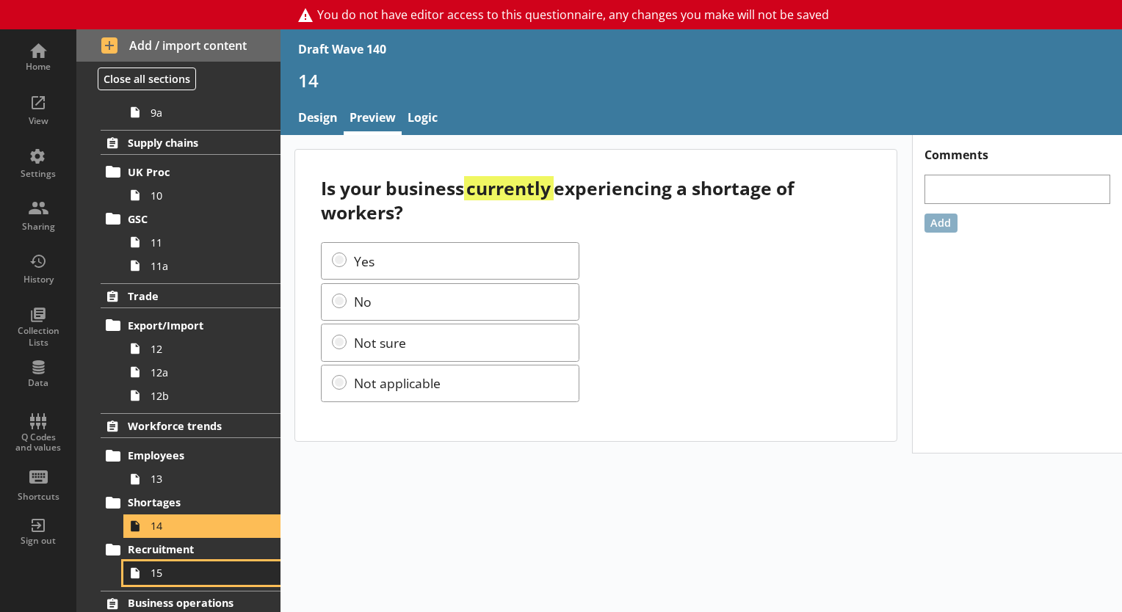
click at [176, 569] on span "15" at bounding box center [205, 573] width 110 height 14
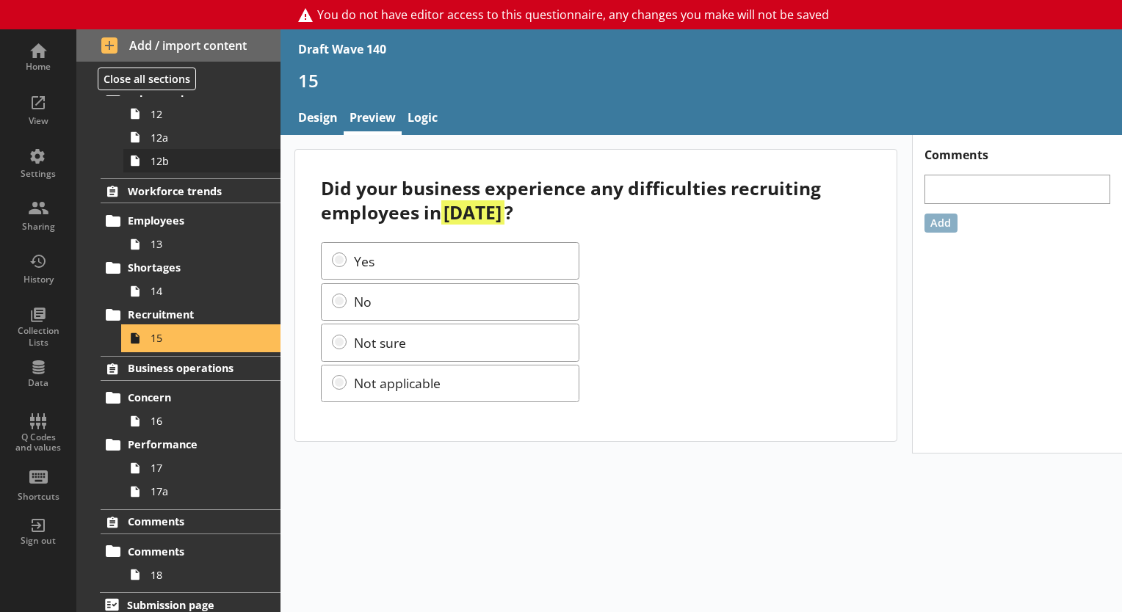
scroll to position [830, 0]
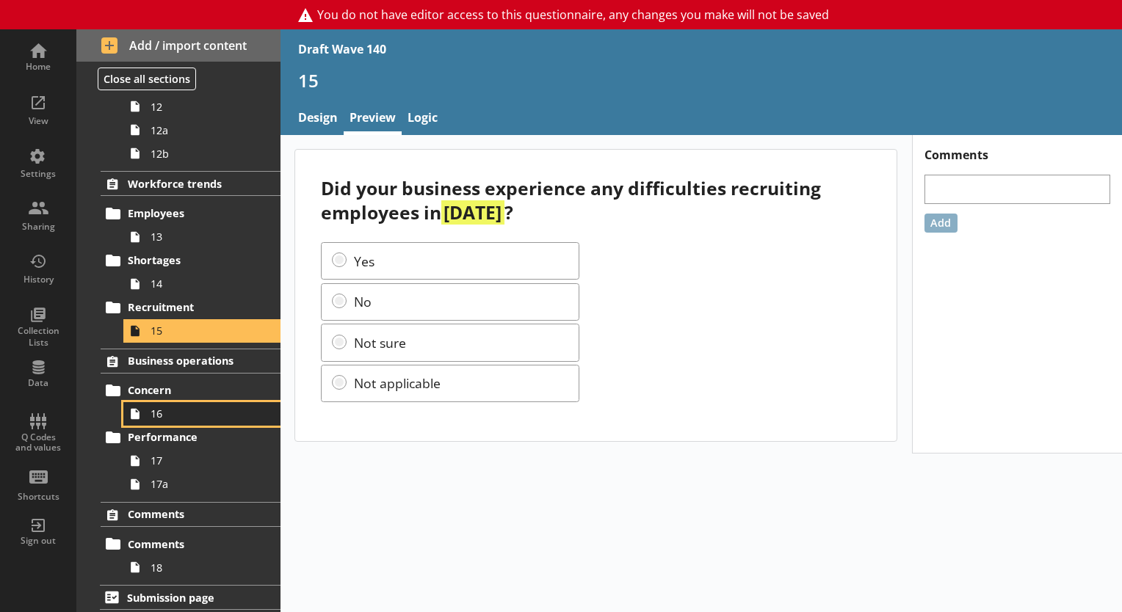
click at [185, 411] on span "16" at bounding box center [205, 414] width 110 height 14
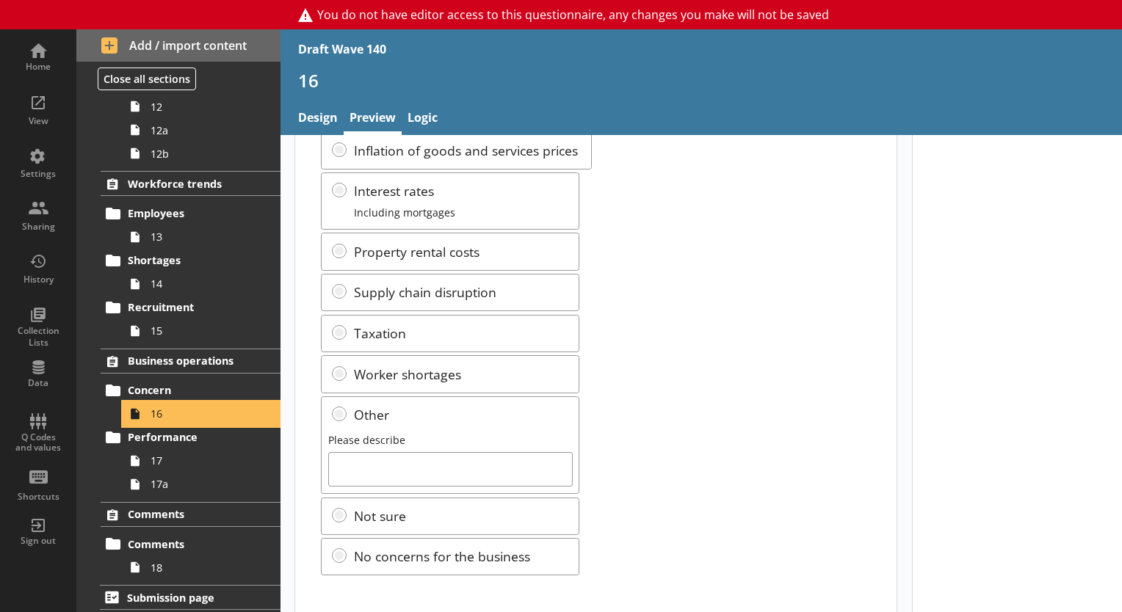
scroll to position [325, 0]
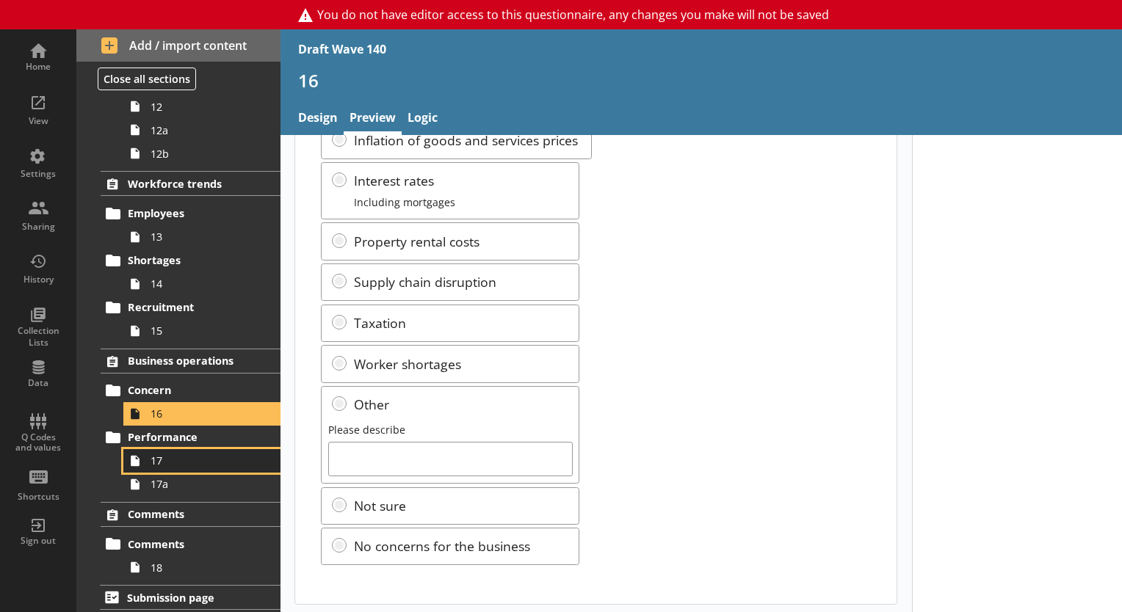
click at [188, 460] on span "17" at bounding box center [205, 461] width 110 height 14
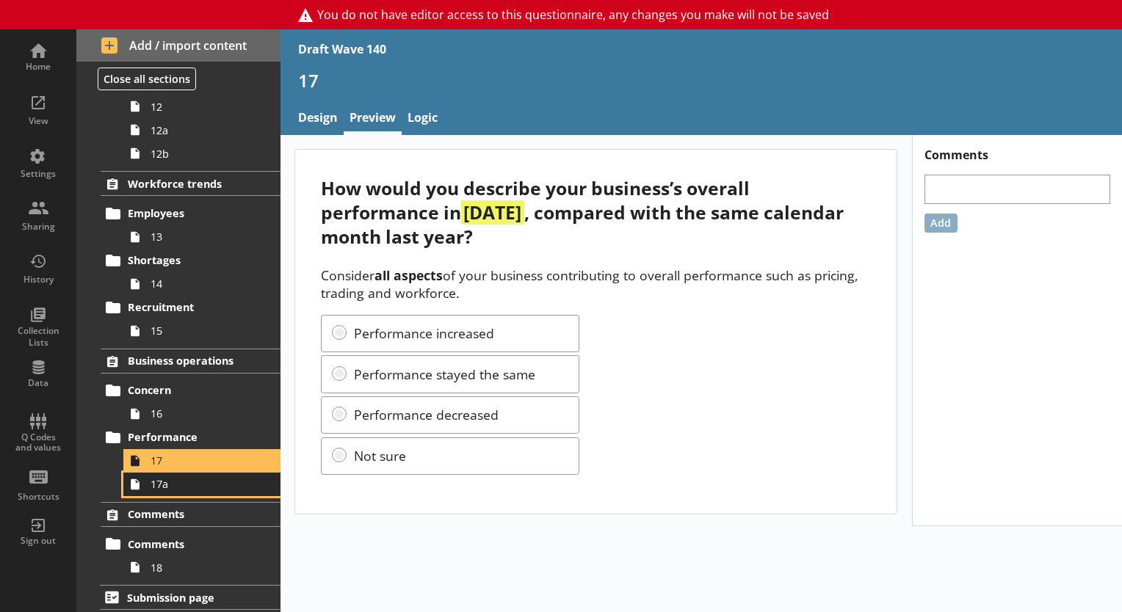
click at [204, 486] on span "17a" at bounding box center [205, 484] width 110 height 14
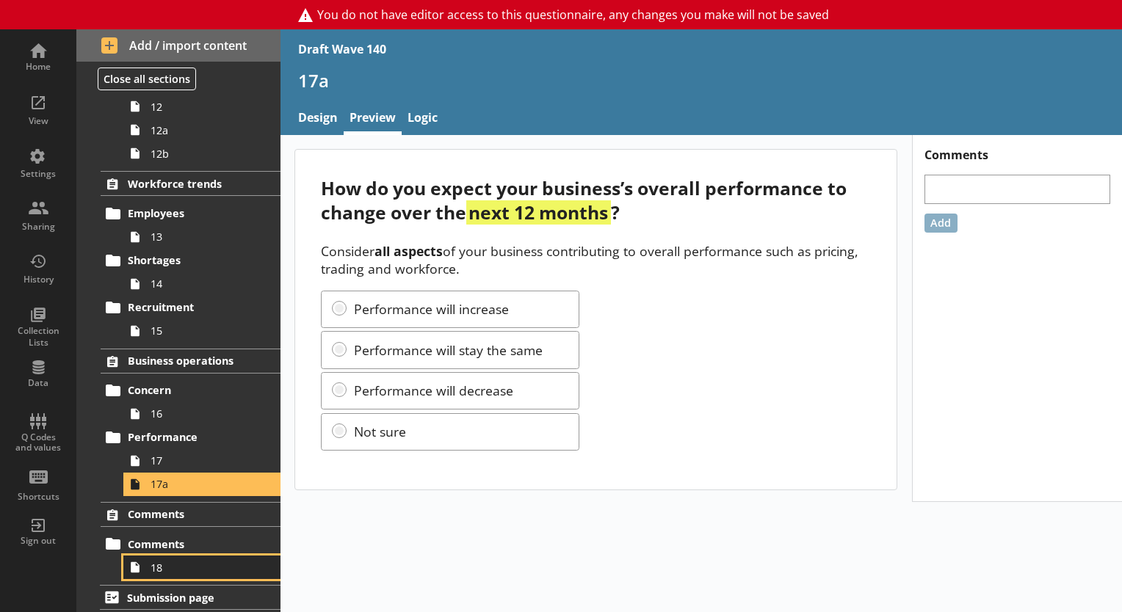
click at [156, 562] on span "18" at bounding box center [205, 568] width 110 height 14
